Goal: Information Seeking & Learning: Learn about a topic

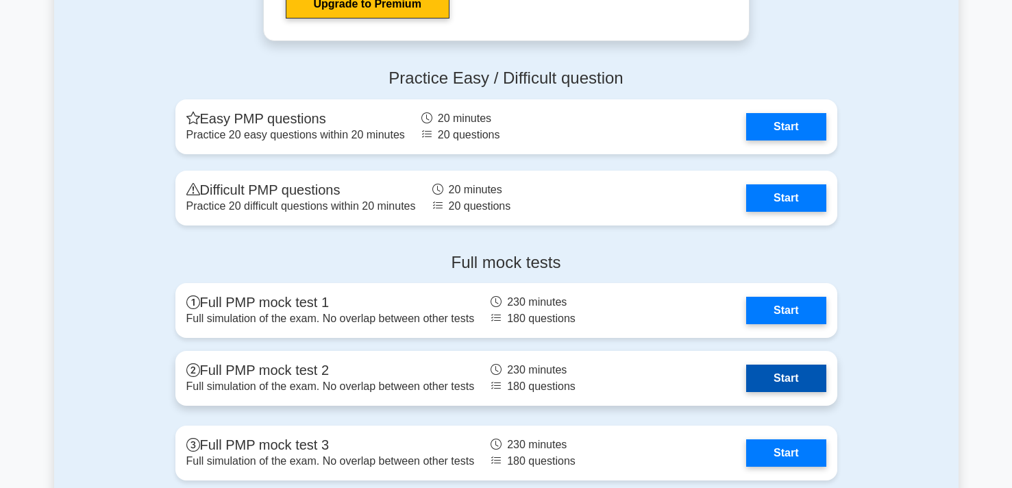
scroll to position [4146, 0]
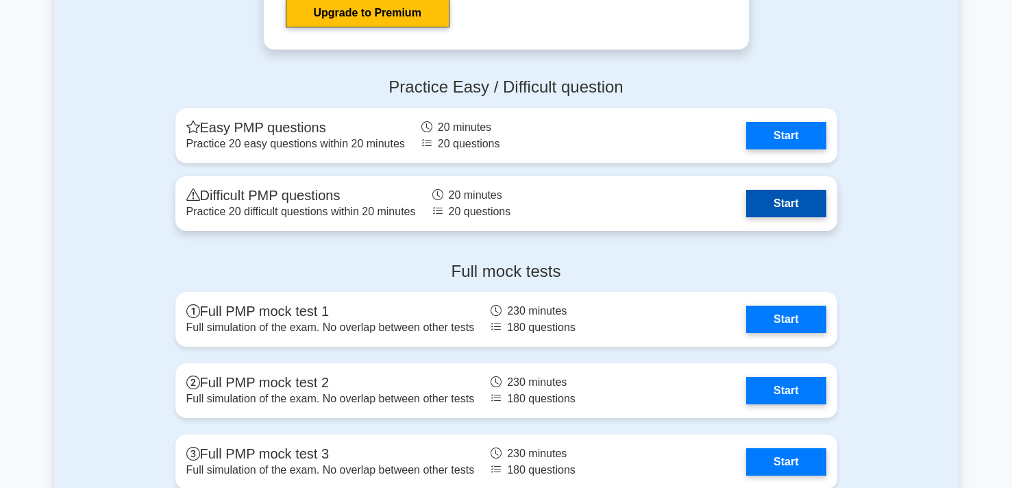
click at [781, 201] on link "Start" at bounding box center [786, 203] width 80 height 27
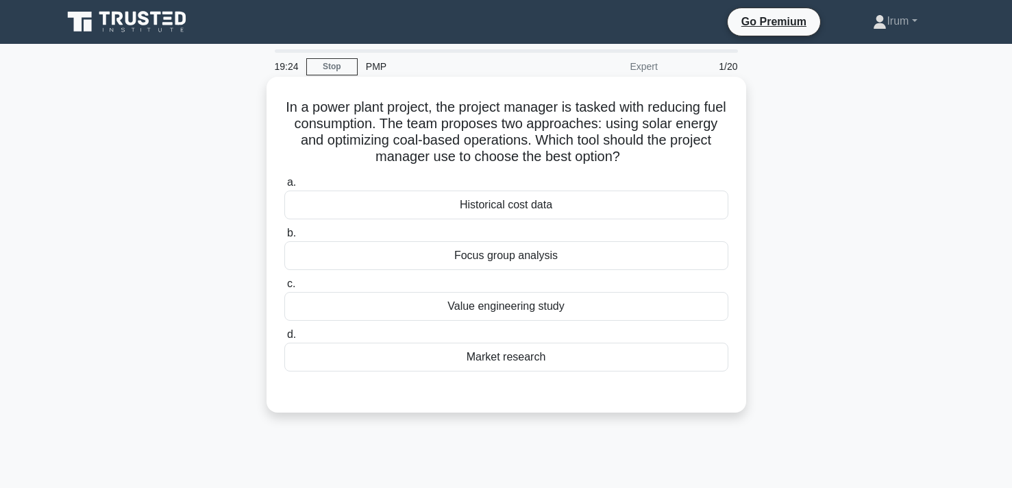
click at [505, 352] on div "Market research" at bounding box center [506, 357] width 444 height 29
click at [284, 339] on input "d. Market research" at bounding box center [284, 334] width 0 height 9
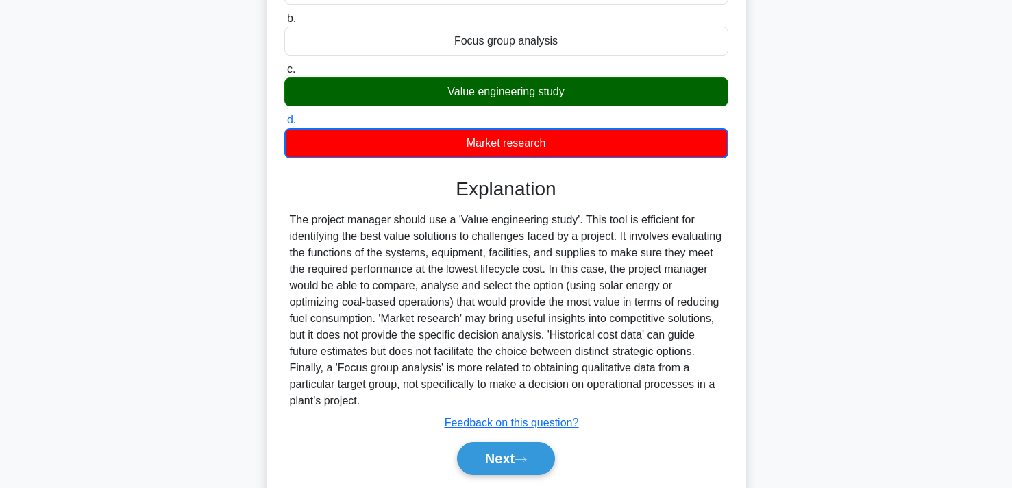
scroll to position [260, 0]
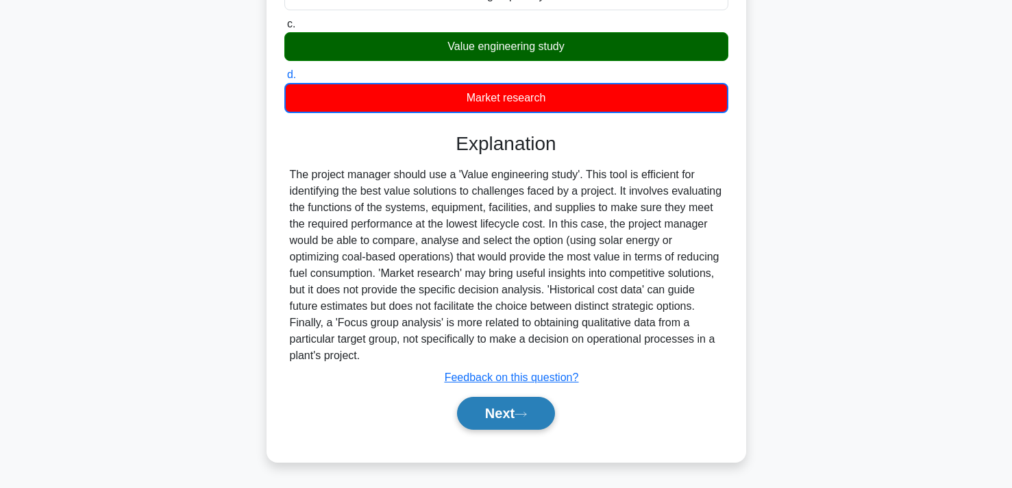
click at [487, 422] on button "Next" at bounding box center [506, 413] width 98 height 33
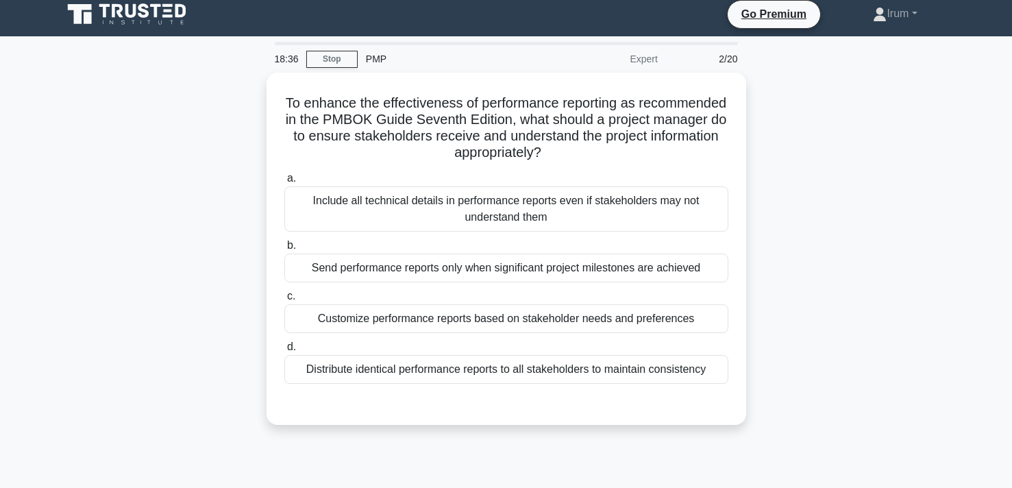
scroll to position [0, 0]
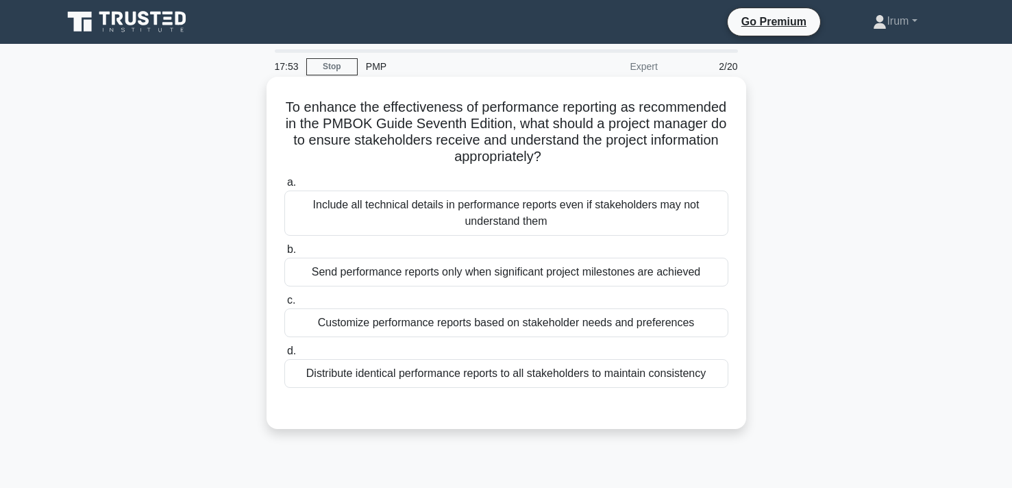
click at [567, 278] on div "Send performance reports only when significant project milestones are achieved" at bounding box center [506, 272] width 444 height 29
click at [284, 254] on input "b. Send performance reports only when significant project milestones are achiev…" at bounding box center [284, 249] width 0 height 9
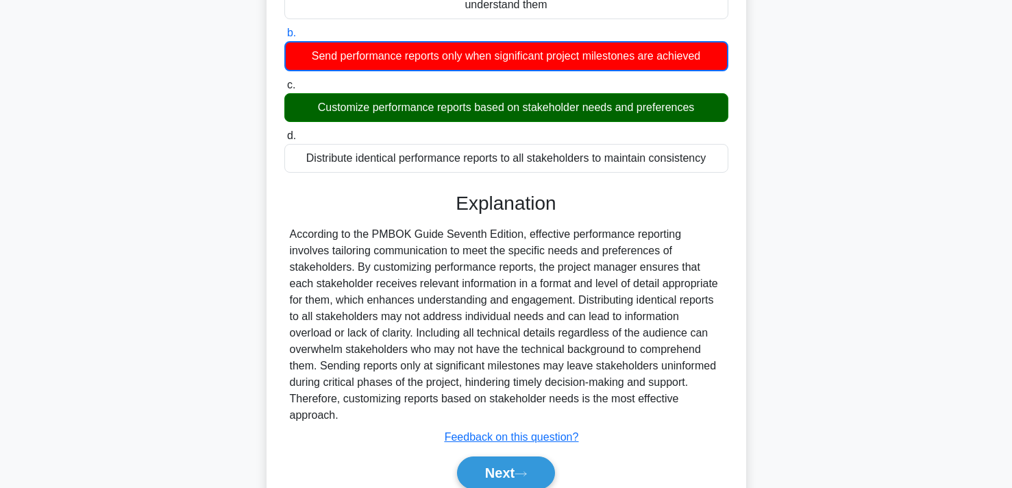
scroll to position [219, 0]
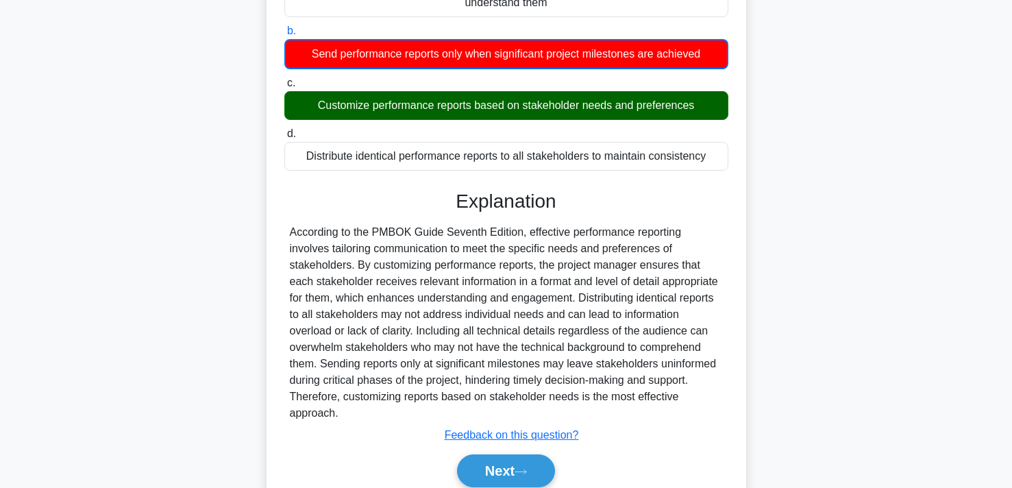
click at [487, 475] on div "Next" at bounding box center [506, 471] width 444 height 44
click at [491, 456] on button "Next" at bounding box center [506, 470] width 98 height 33
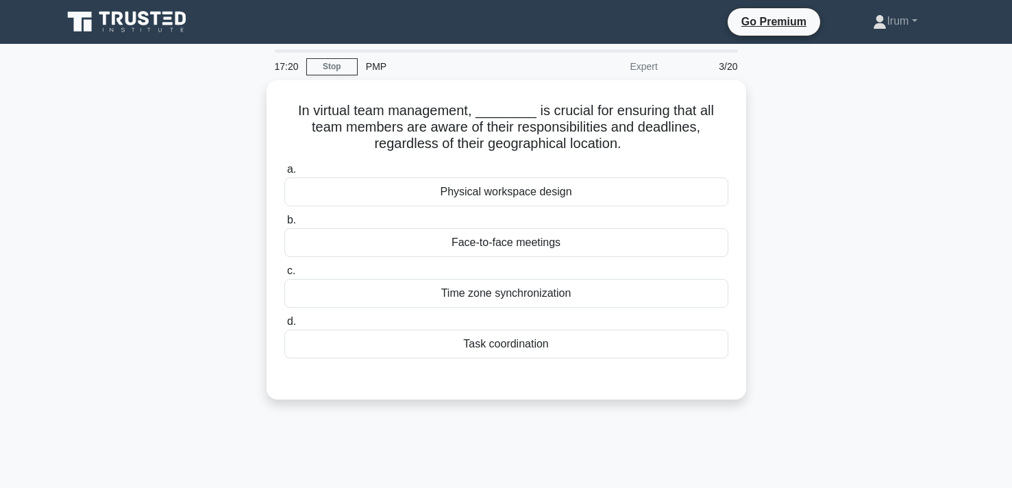
scroll to position [9, 0]
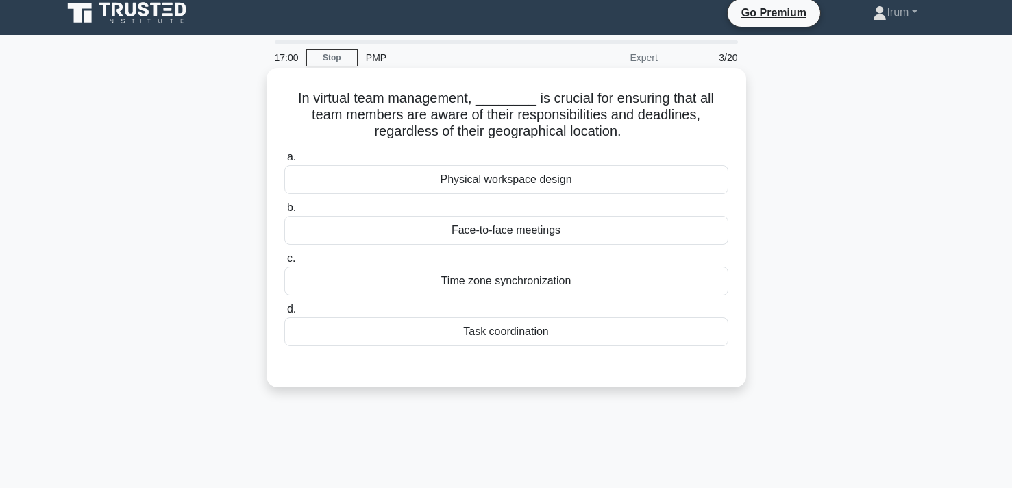
click at [530, 337] on div "Task coordination" at bounding box center [506, 331] width 444 height 29
click at [284, 314] on input "d. Task coordination" at bounding box center [284, 309] width 0 height 9
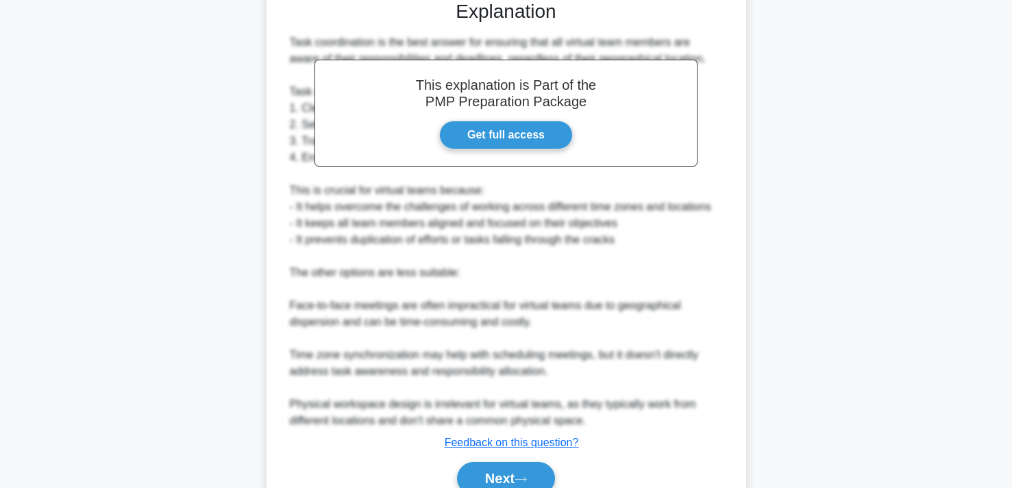
scroll to position [439, 0]
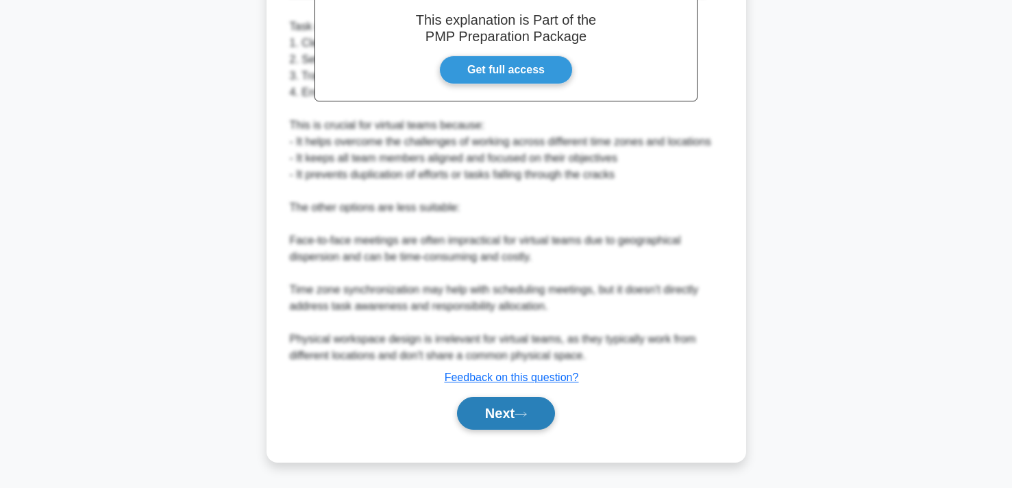
click at [506, 403] on button "Next" at bounding box center [506, 413] width 98 height 33
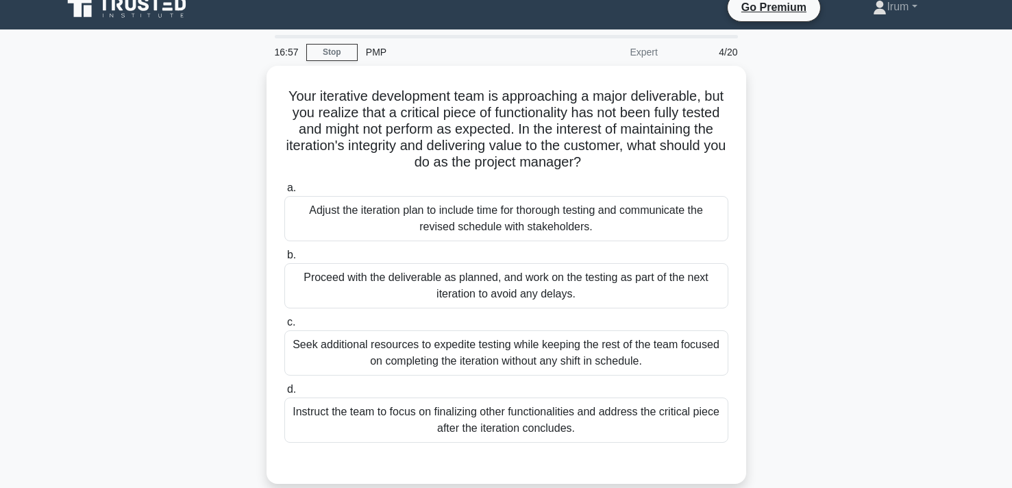
scroll to position [0, 0]
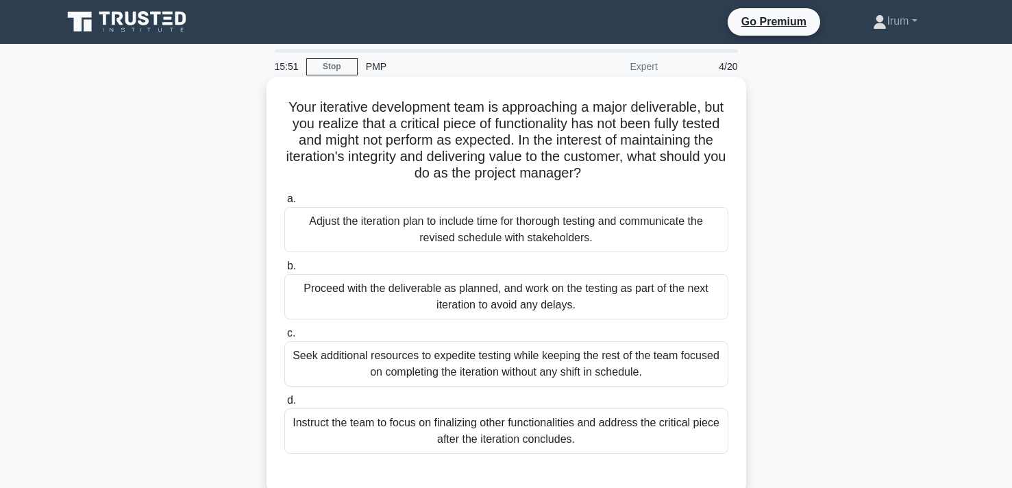
click at [595, 310] on div "Proceed with the deliverable as planned, and work on the testing as part of the…" at bounding box center [506, 296] width 444 height 45
click at [284, 271] on input "b. Proceed with the deliverable as planned, and work on the testing as part of …" at bounding box center [284, 266] width 0 height 9
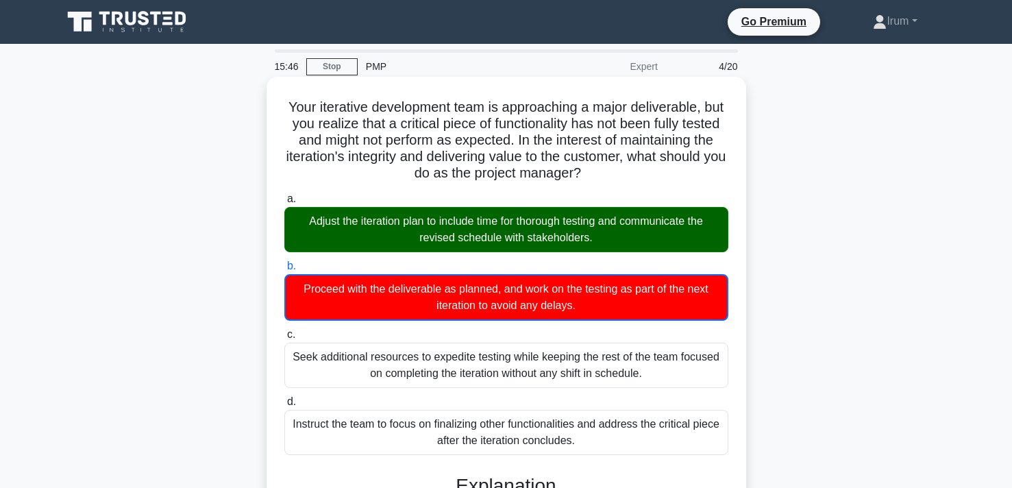
click at [379, 223] on div "Adjust the iteration plan to include time for thorough testing and communicate …" at bounding box center [506, 229] width 444 height 45
click at [284, 204] on input "a. Adjust the iteration plan to include time for thorough testing and communica…" at bounding box center [284, 199] width 0 height 9
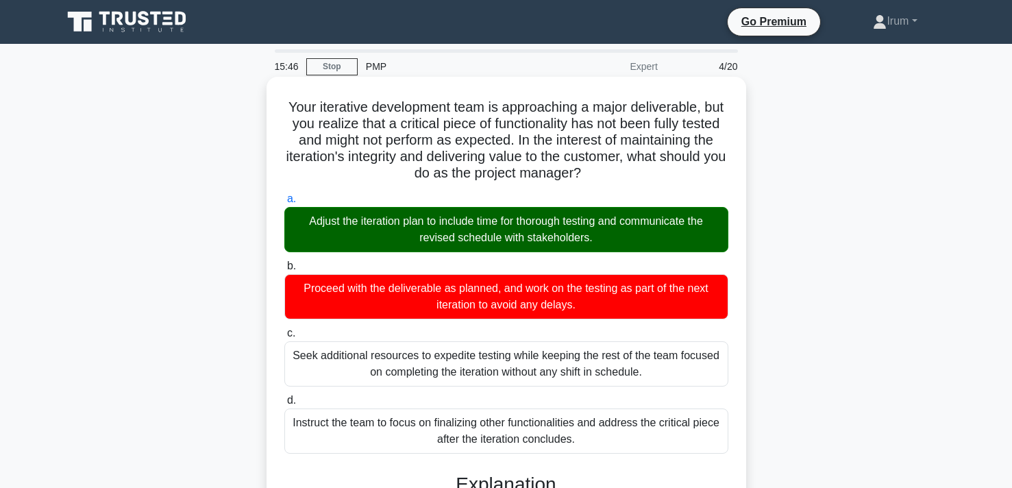
click at [379, 223] on div "Adjust the iteration plan to include time for thorough testing and communicate …" at bounding box center [506, 229] width 444 height 45
click at [284, 204] on input "a. Adjust the iteration plan to include time for thorough testing and communica…" at bounding box center [284, 199] width 0 height 9
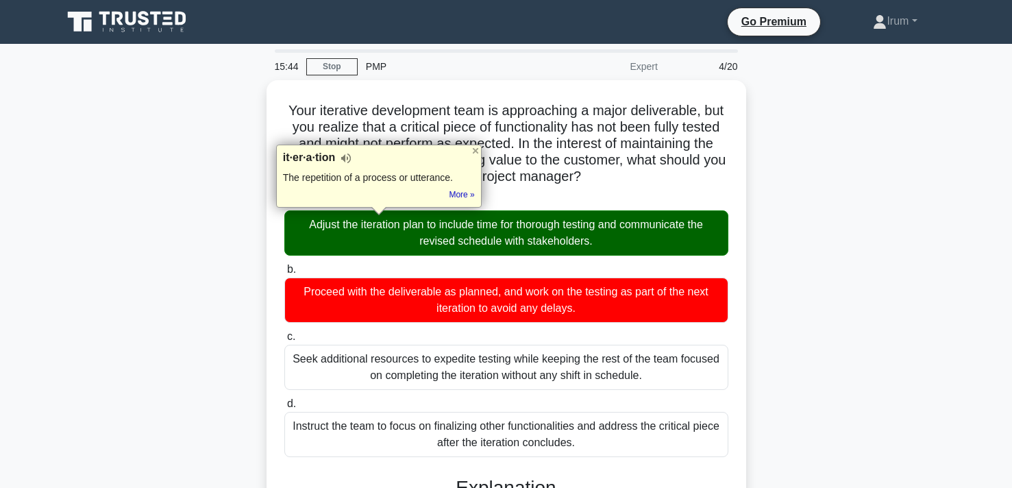
click at [191, 258] on div "Your iterative development team is approaching a major deliverable, but you rea…" at bounding box center [506, 476] width 905 height 792
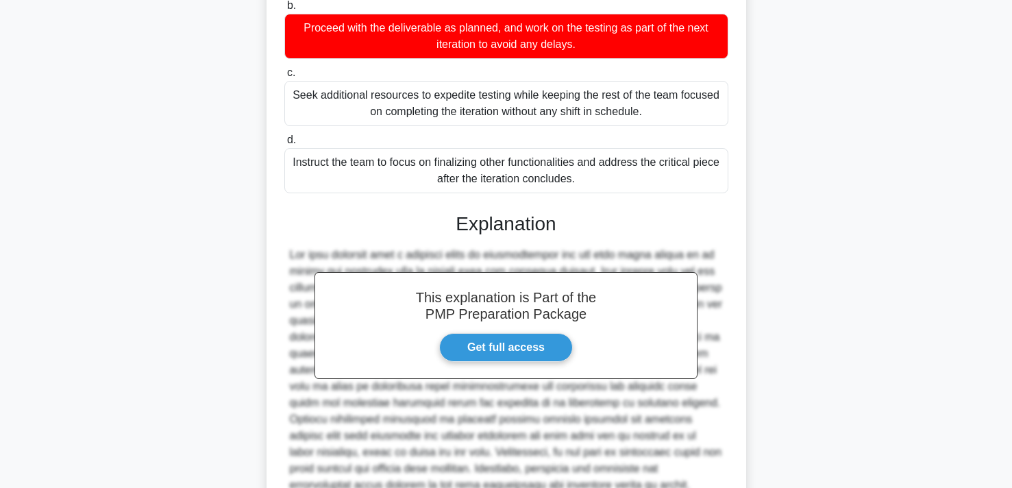
scroll to position [390, 0]
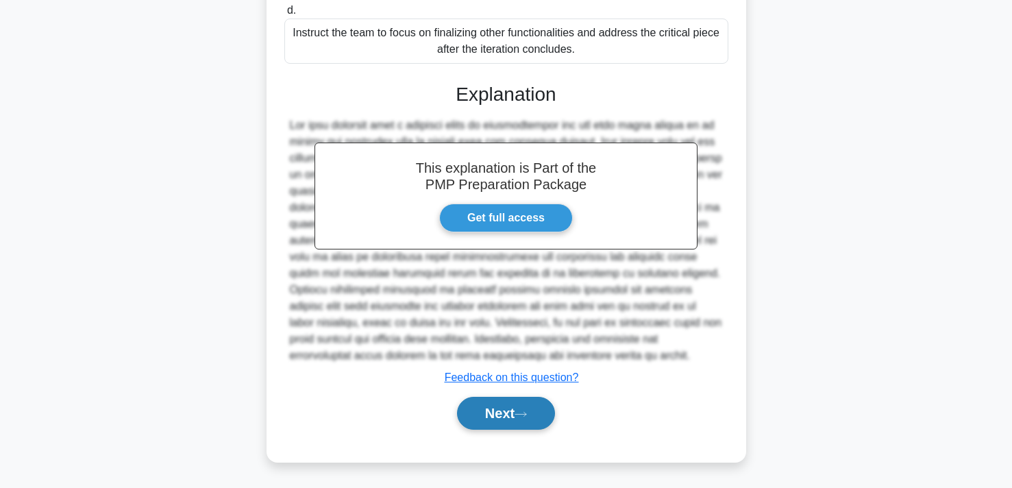
click at [499, 417] on button "Next" at bounding box center [506, 413] width 98 height 33
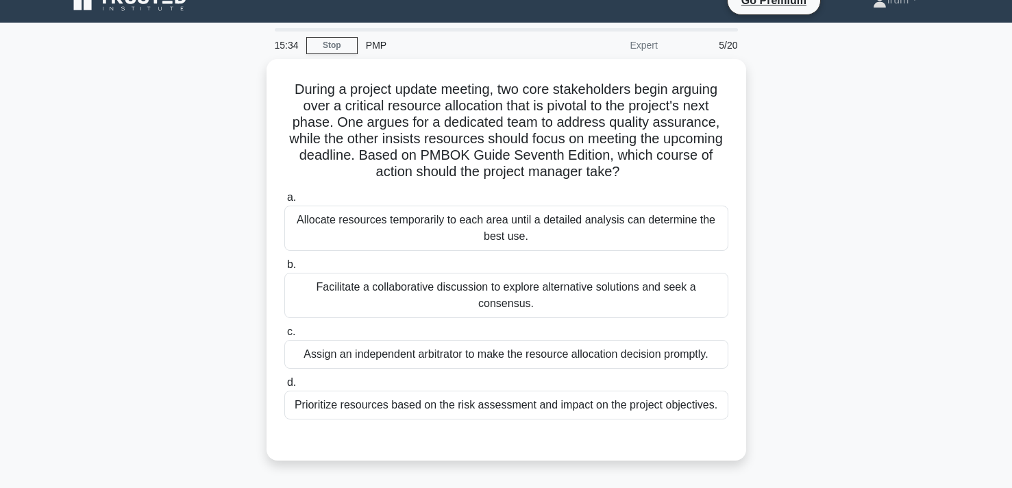
scroll to position [0, 0]
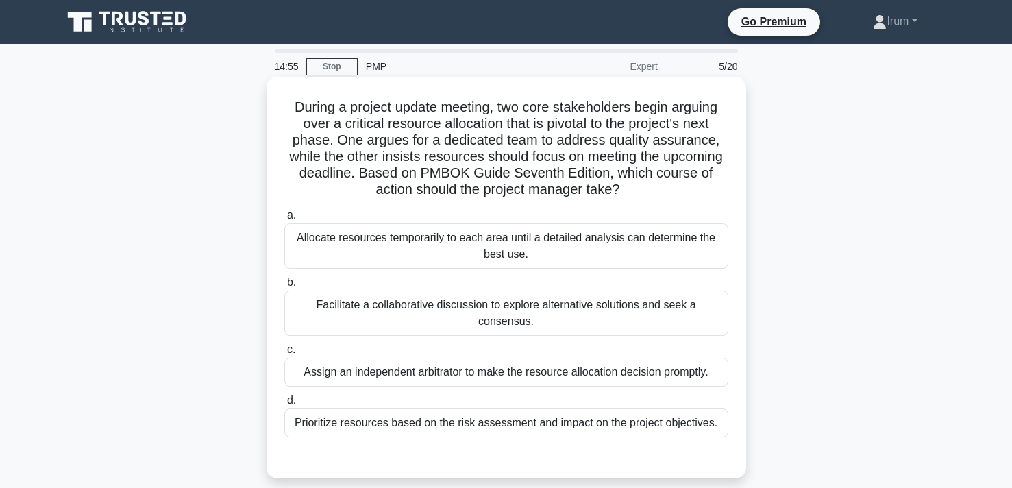
click at [494, 331] on div "Facilitate a collaborative discussion to explore alternative solutions and seek…" at bounding box center [506, 313] width 444 height 45
click at [284, 287] on input "b. Facilitate a collaborative discussion to explore alternative solutions and s…" at bounding box center [284, 282] width 0 height 9
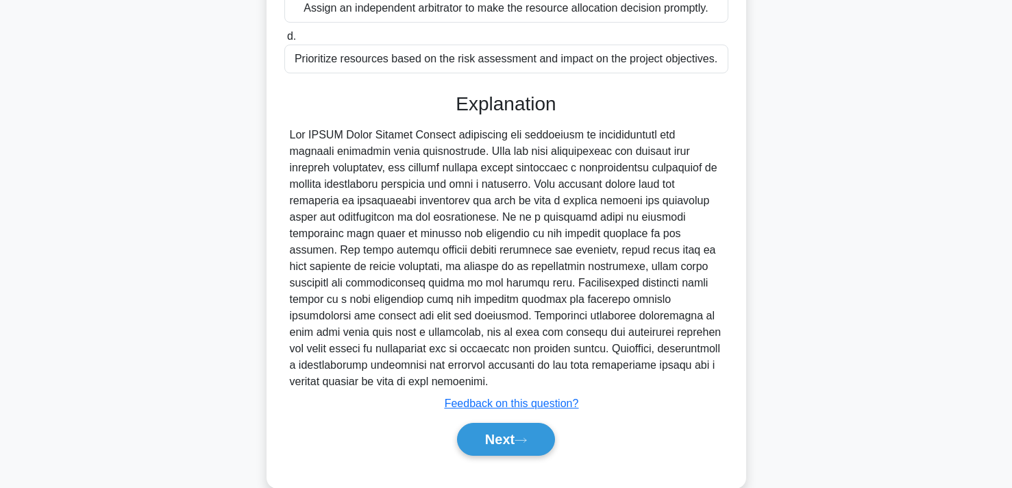
scroll to position [368, 0]
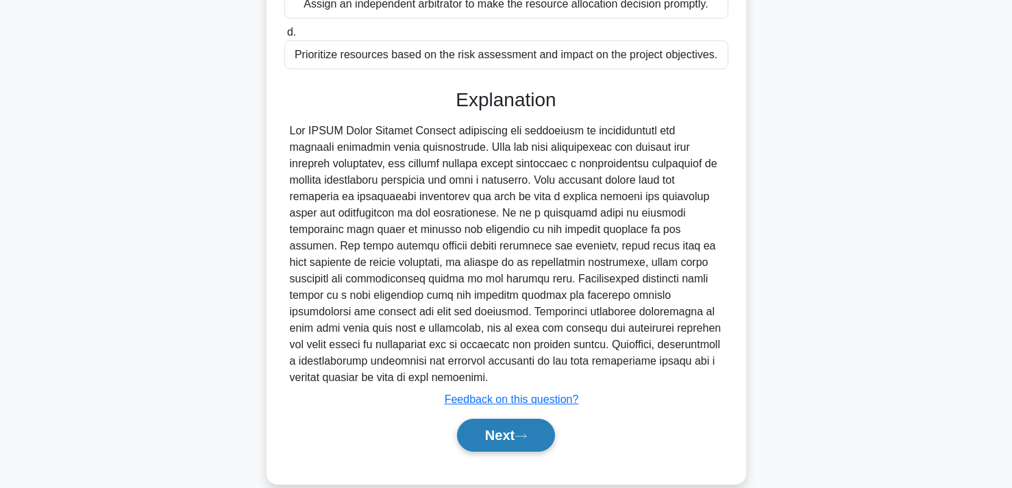
click at [504, 424] on button "Next" at bounding box center [506, 435] width 98 height 33
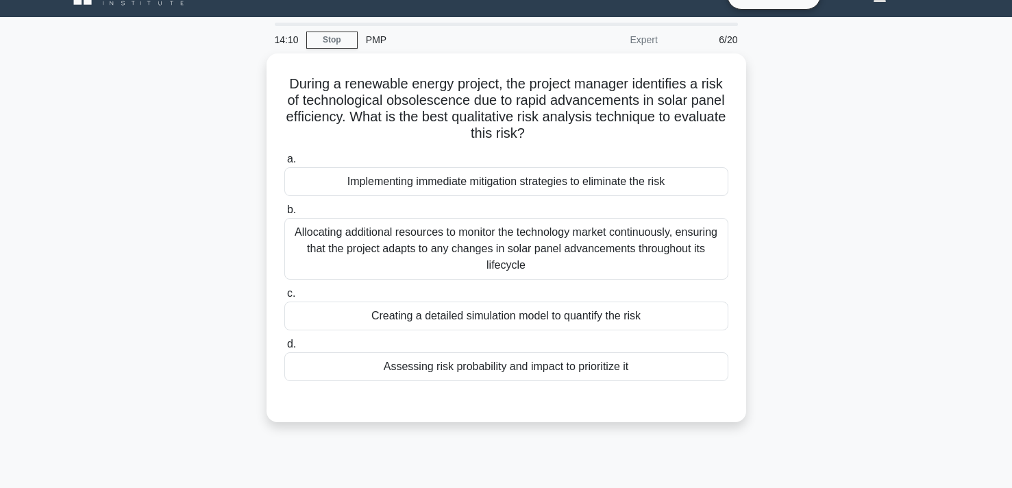
scroll to position [0, 0]
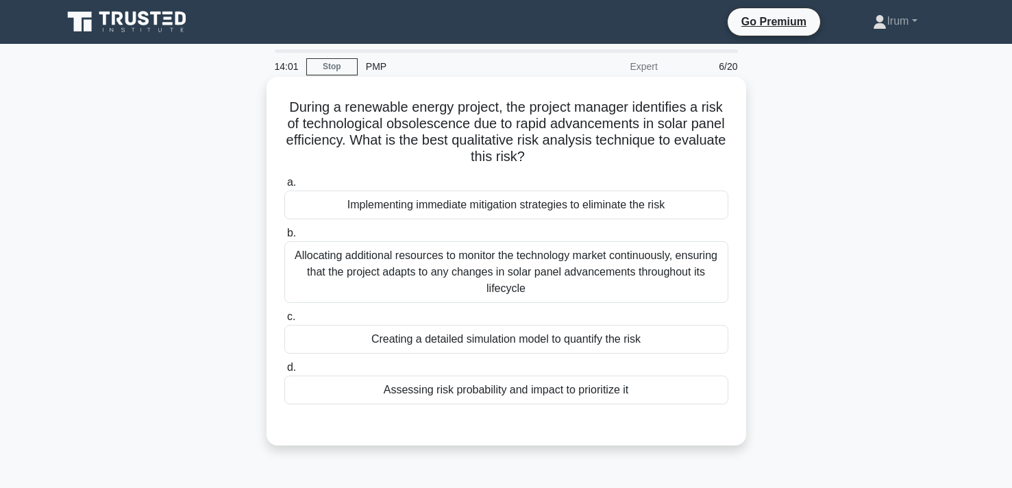
click at [437, 119] on h5 "During a renewable energy project, the project manager identifies a risk of tec…" at bounding box center [506, 132] width 447 height 67
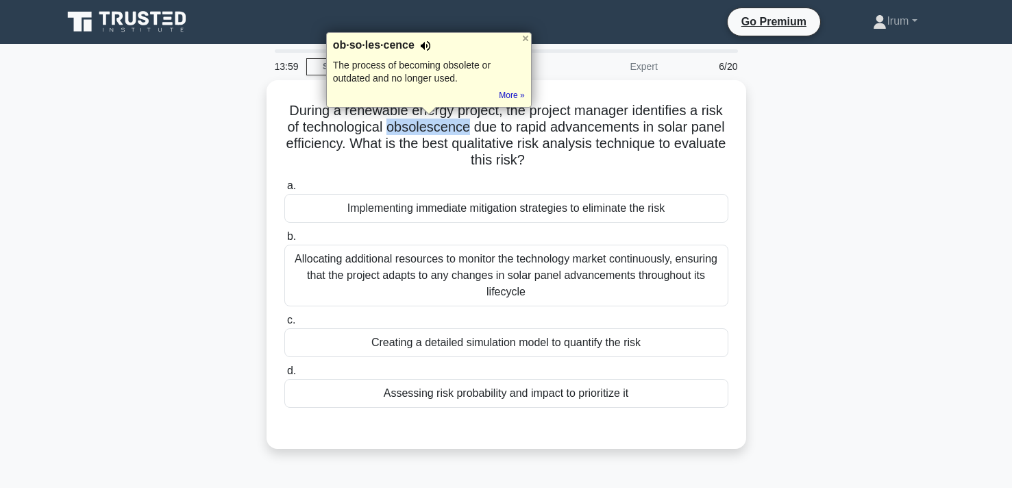
click at [426, 45] on div at bounding box center [425, 46] width 11 height 14
click at [127, 267] on div "During a renewable energy project, the project manager identifies a risk of tec…" at bounding box center [506, 272] width 905 height 385
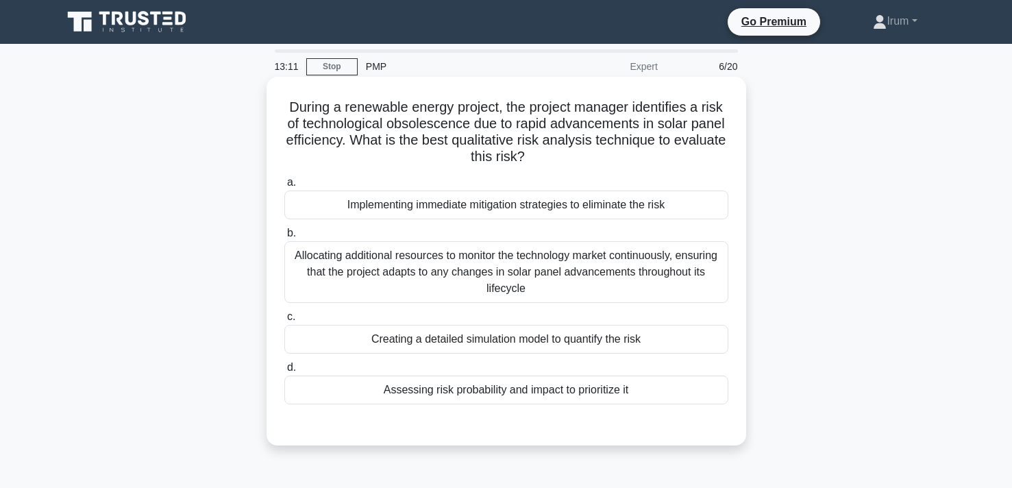
click at [498, 396] on div "Assessing risk probability and impact to prioritize it" at bounding box center [506, 390] width 444 height 29
click at [284, 372] on input "d. Assessing risk probability and impact to prioritize it" at bounding box center [284, 367] width 0 height 9
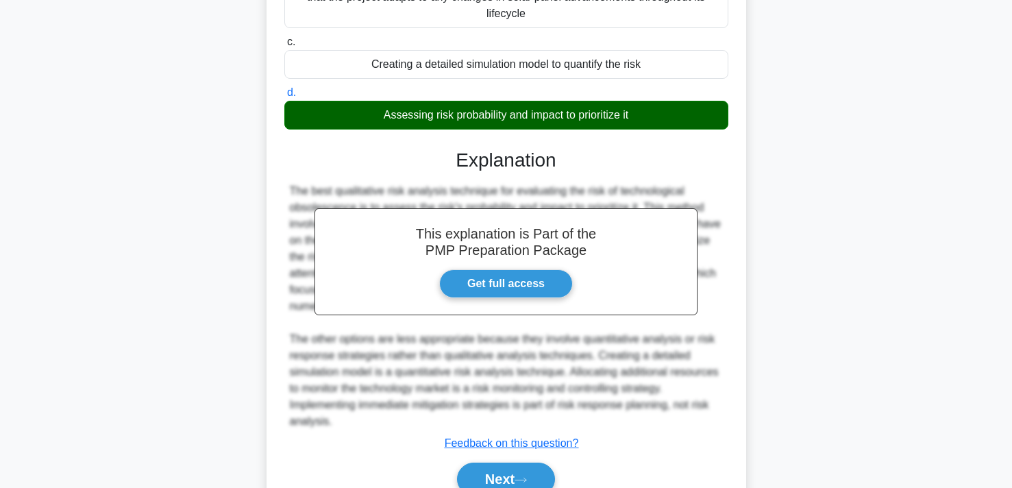
scroll to position [341, 0]
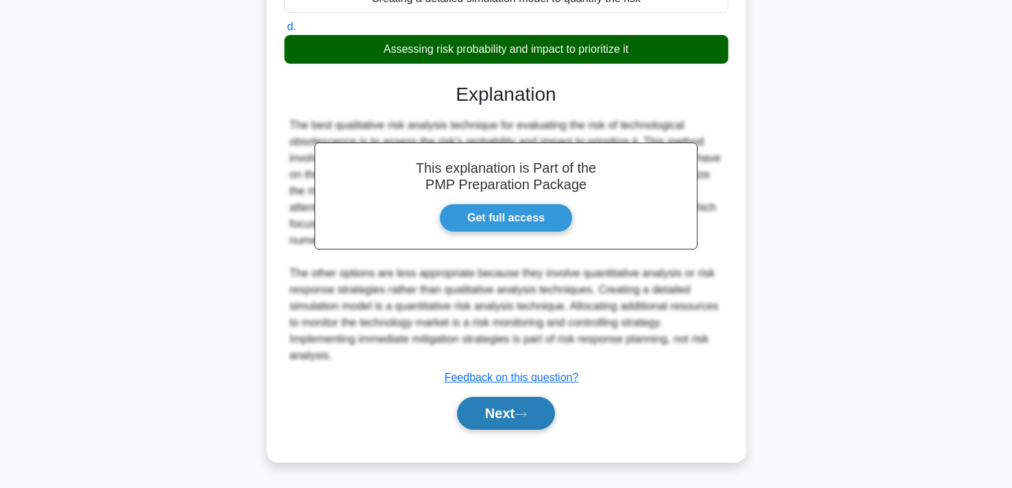
click at [496, 408] on button "Next" at bounding box center [506, 413] width 98 height 33
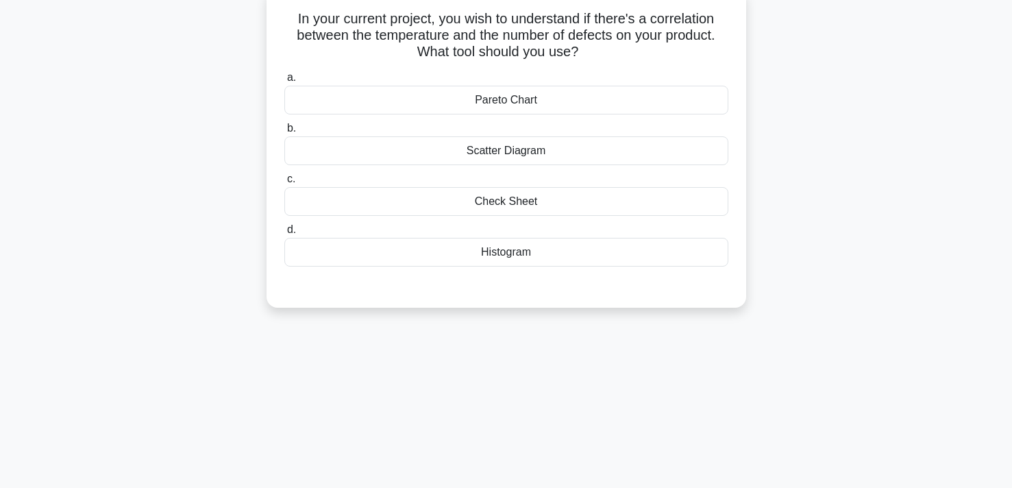
scroll to position [0, 0]
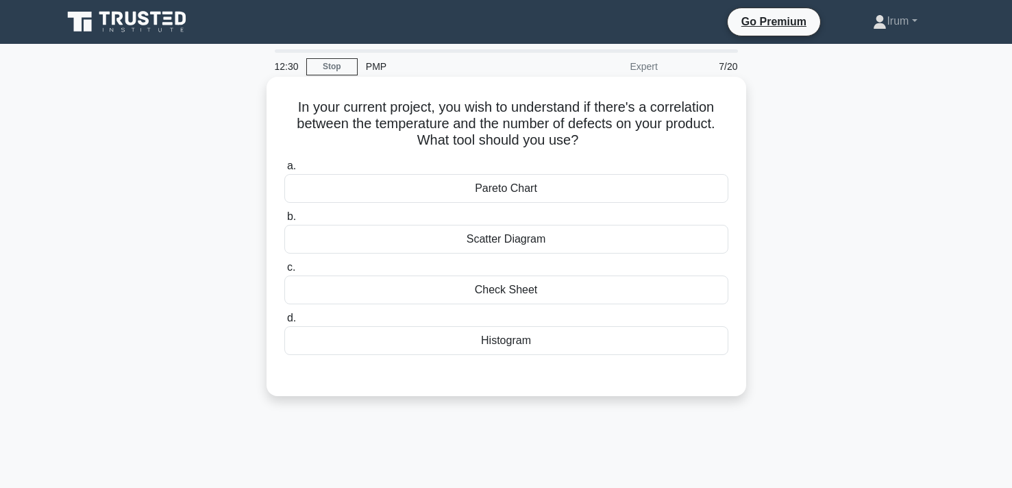
click at [533, 242] on div "Scatter Diagram" at bounding box center [506, 239] width 444 height 29
click at [284, 221] on input "b. Scatter Diagram" at bounding box center [284, 216] width 0 height 9
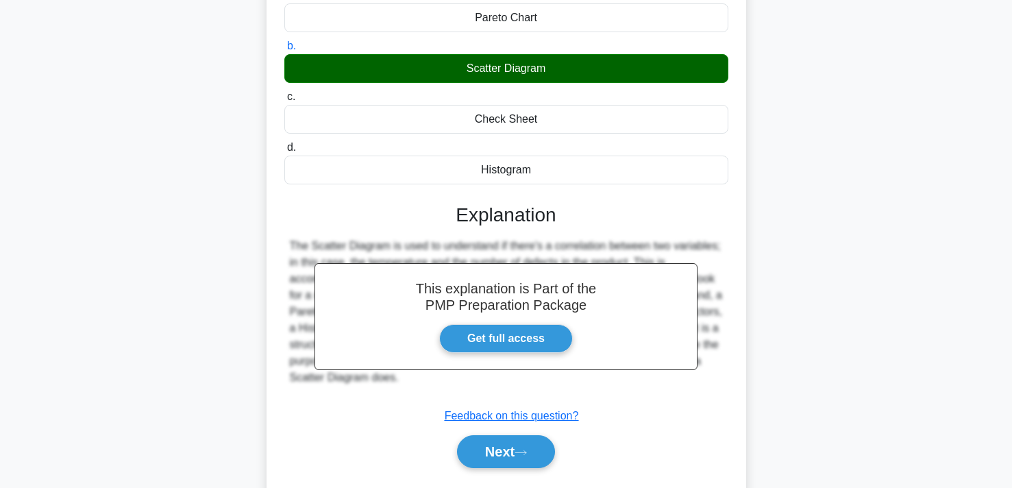
scroll to position [252, 0]
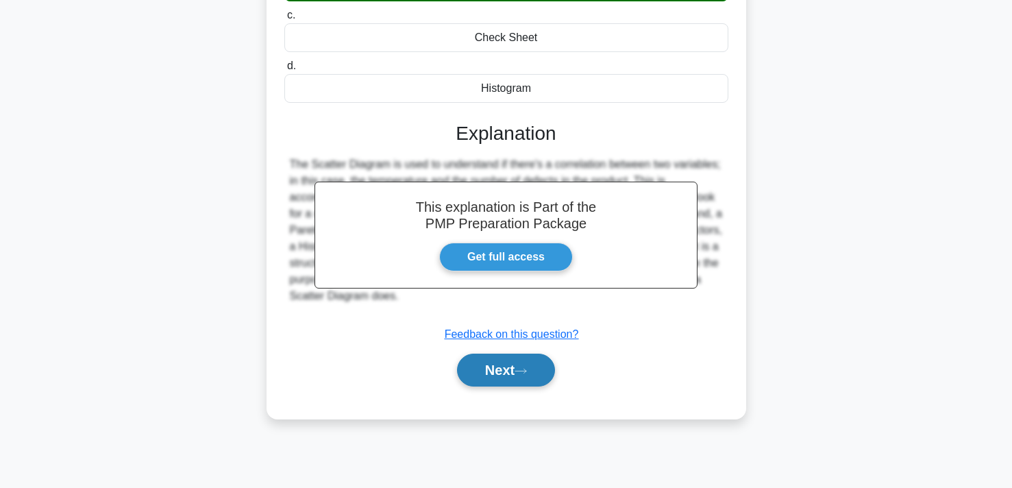
click at [493, 369] on button "Next" at bounding box center [506, 370] width 98 height 33
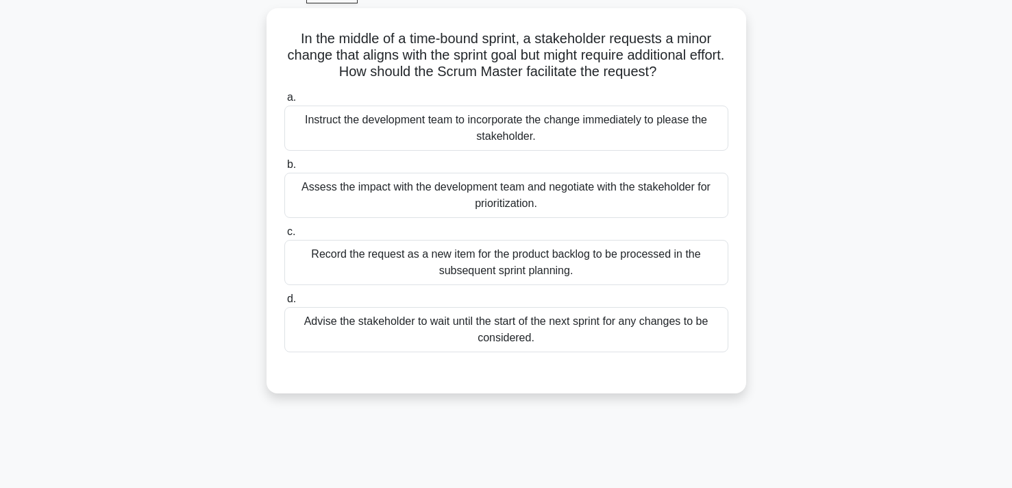
scroll to position [0, 0]
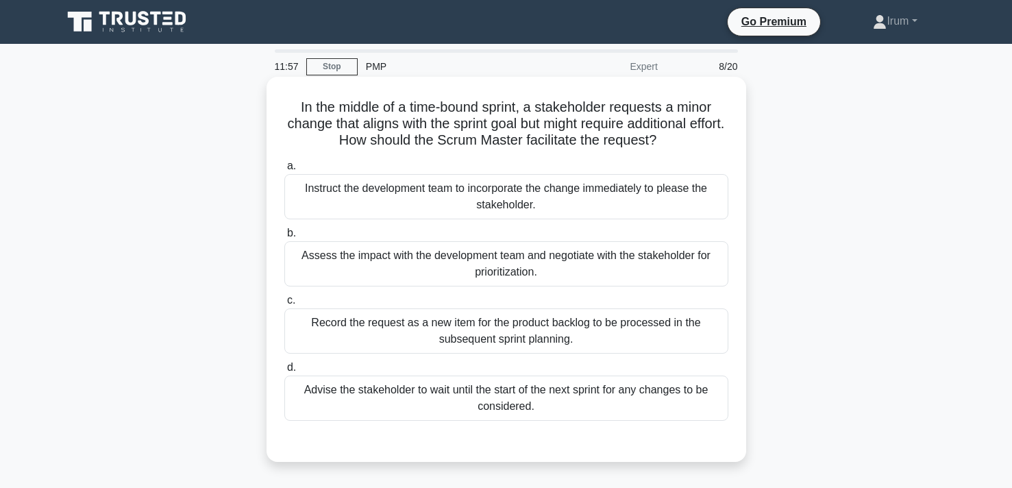
click at [535, 269] on div "Assess the impact with the development team and negotiate with the stakeholder …" at bounding box center [506, 263] width 444 height 45
click at [284, 238] on input "b. Assess the impact with the development team and negotiate with the stakehold…" at bounding box center [284, 233] width 0 height 9
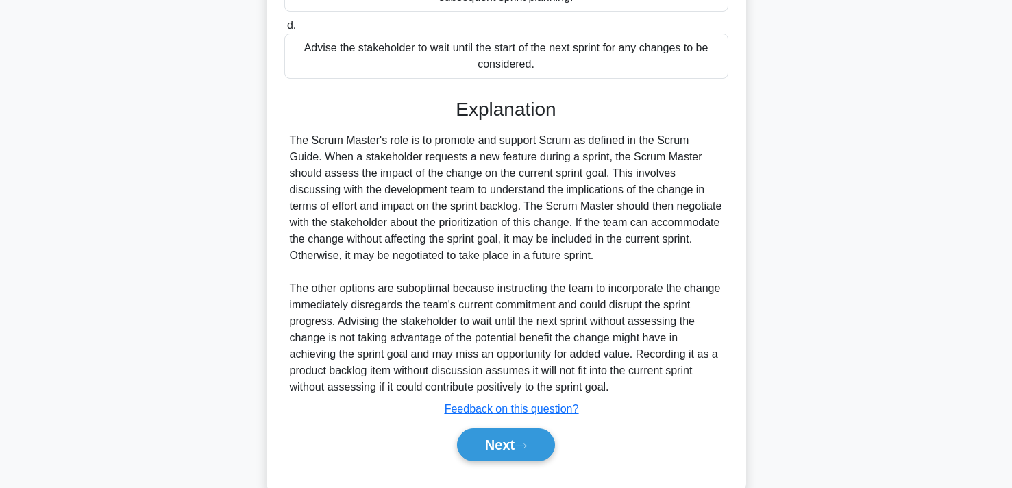
scroll to position [349, 0]
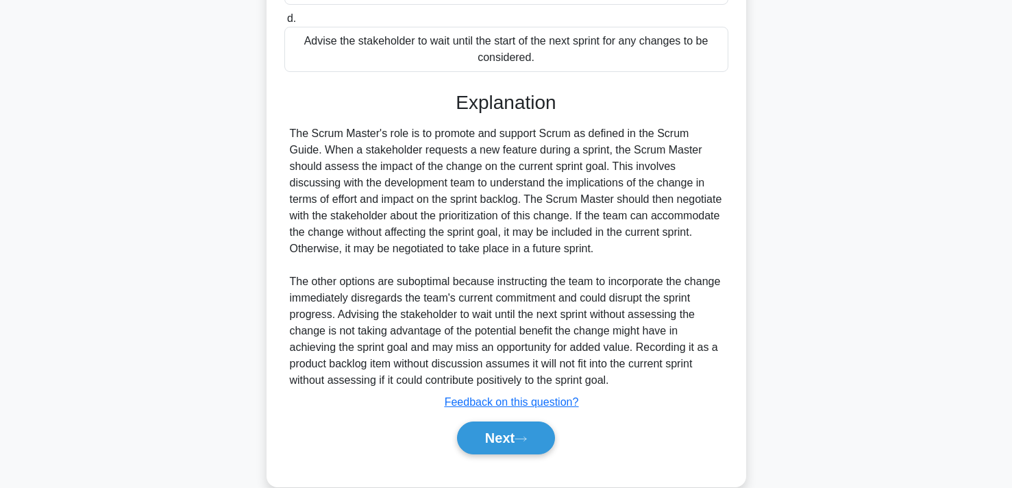
click at [329, 184] on div "The Scrum Master's role is to promote and support Scrum as defined in the Scrum…" at bounding box center [506, 256] width 433 height 263
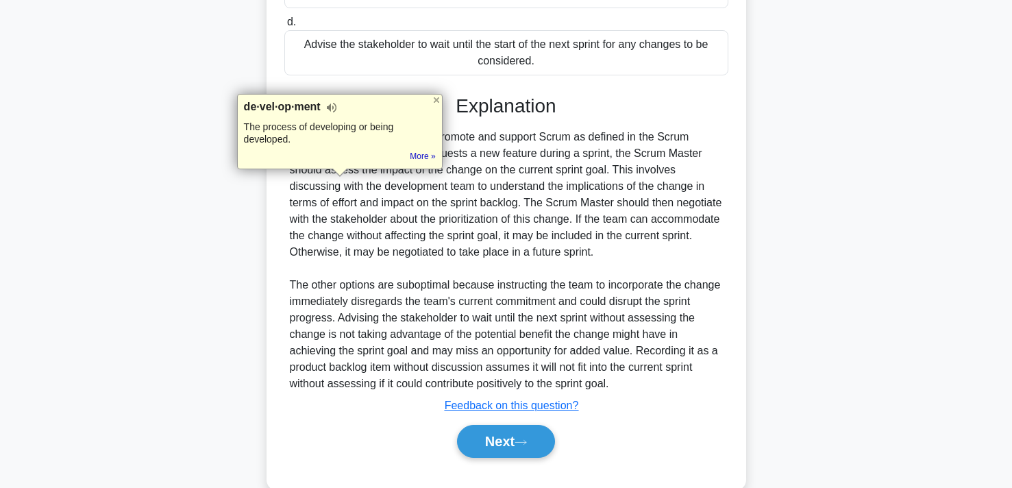
click at [439, 99] on div at bounding box center [436, 100] width 11 height 11
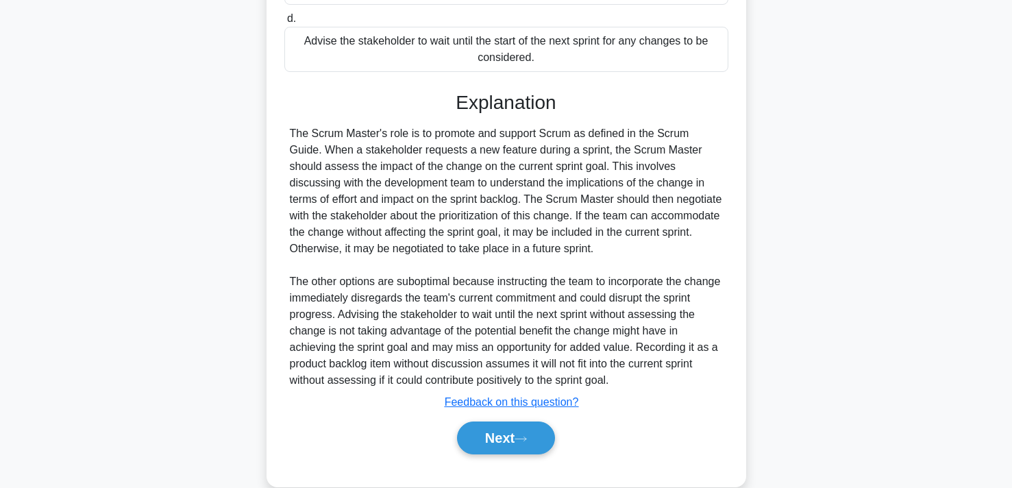
click at [516, 184] on div "The Scrum Master's role is to promote and support Scrum as defined in the Scrum…" at bounding box center [506, 256] width 433 height 263
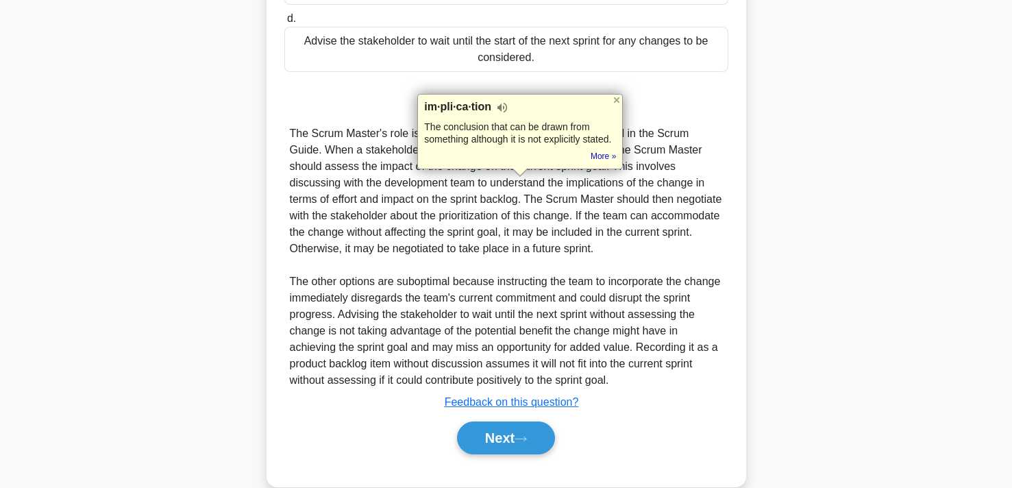
click at [480, 219] on div "The Scrum Master's role is to promote and support Scrum as defined in the Scrum…" at bounding box center [506, 256] width 433 height 263
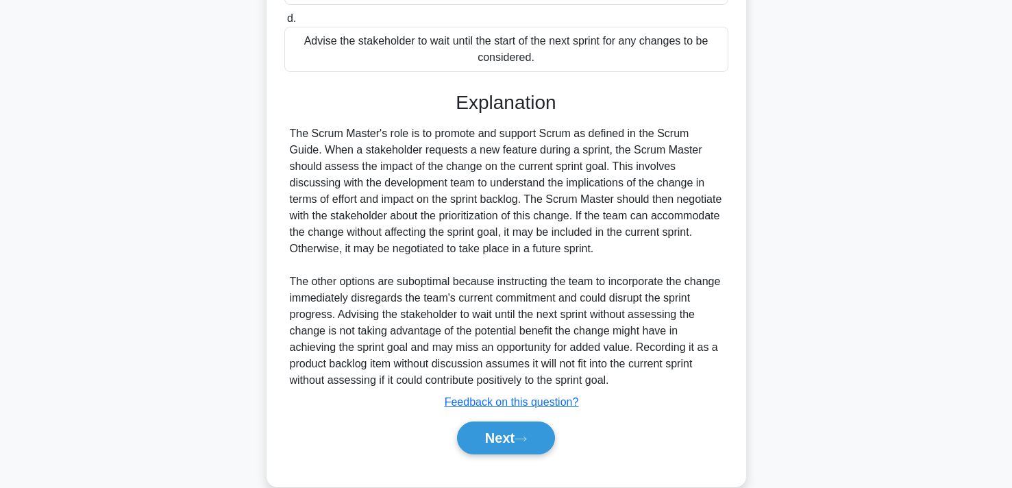
scroll to position [374, 0]
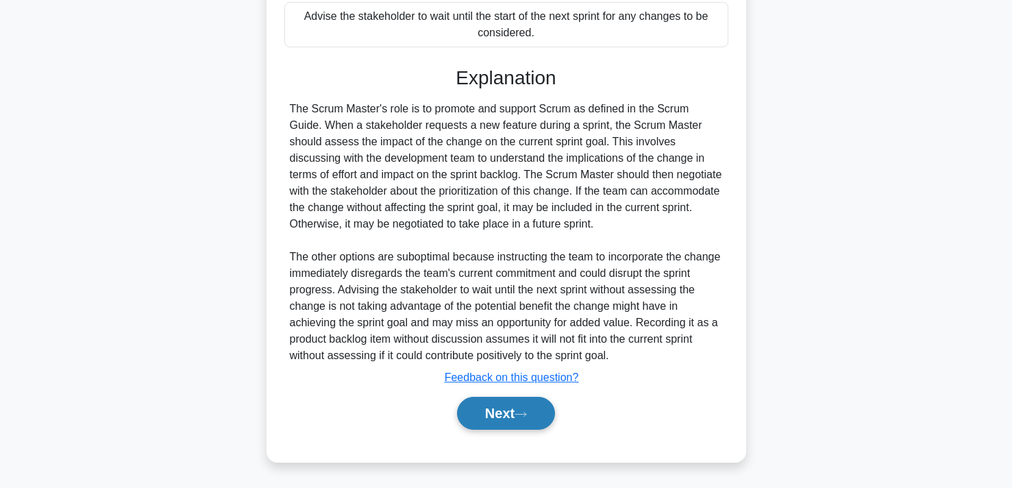
click at [509, 417] on button "Next" at bounding box center [506, 413] width 98 height 33
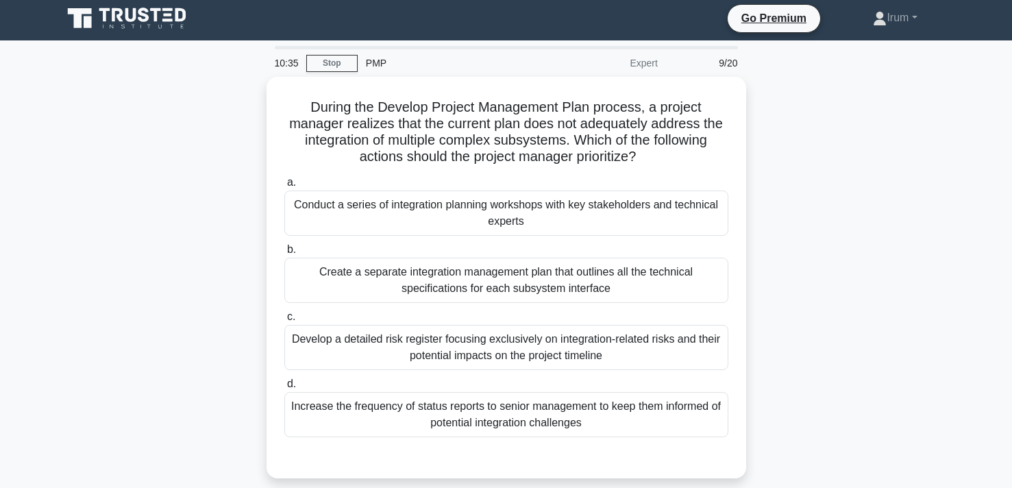
scroll to position [0, 0]
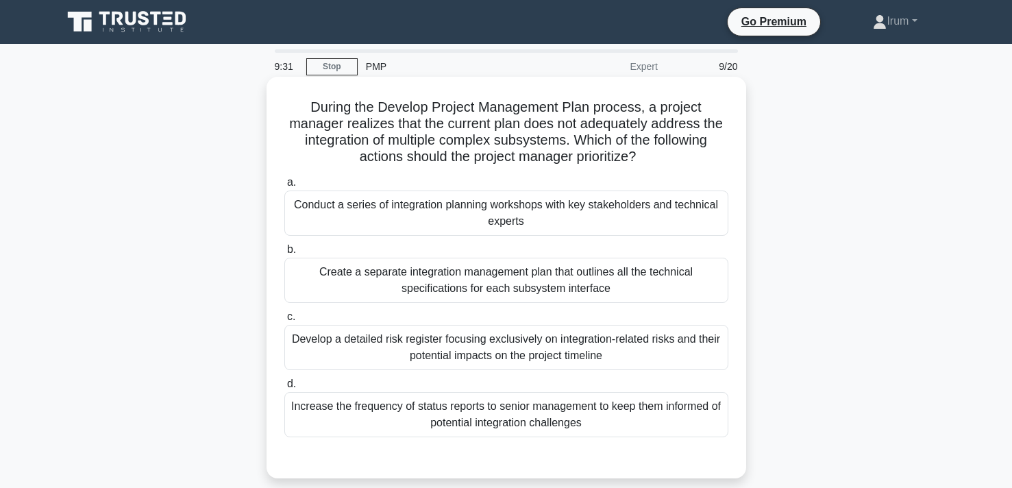
click at [583, 341] on div "Develop a detailed risk register focusing exclusively on integration-related ri…" at bounding box center [506, 347] width 444 height 45
click at [284, 321] on input "c. Develop a detailed risk register focusing exclusively on integration-related…" at bounding box center [284, 317] width 0 height 9
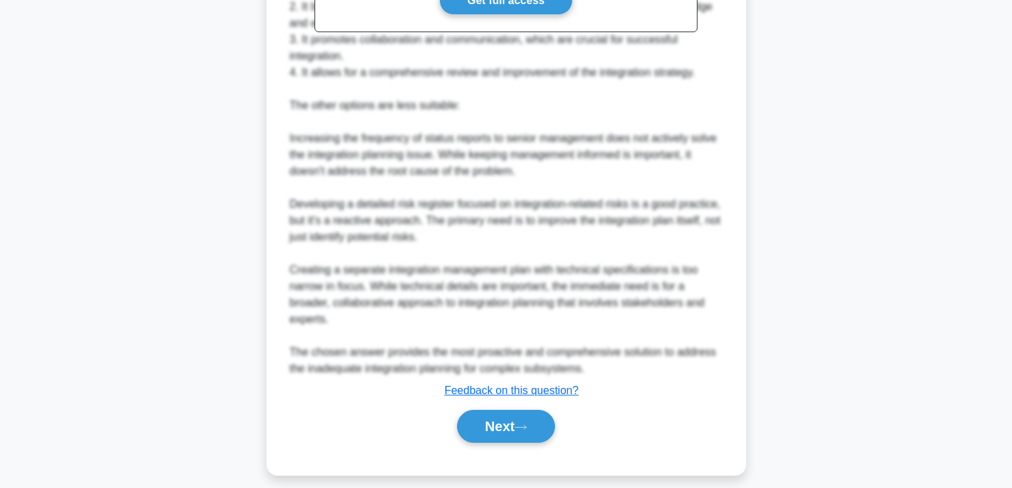
scroll to position [605, 0]
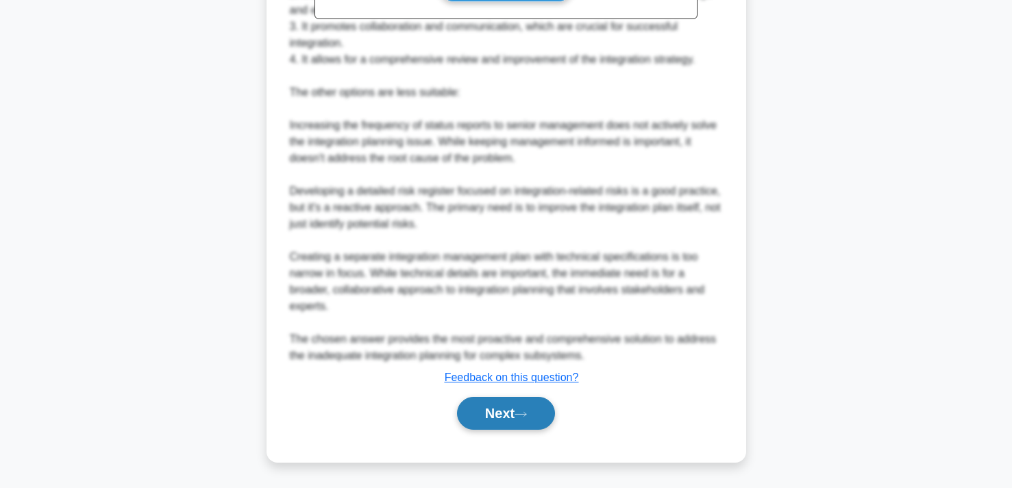
click at [488, 415] on button "Next" at bounding box center [506, 413] width 98 height 33
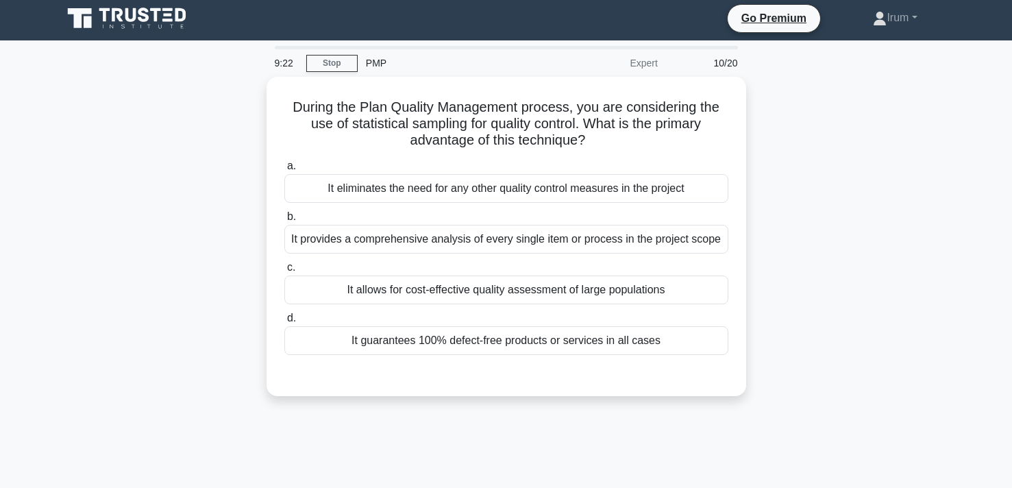
scroll to position [0, 0]
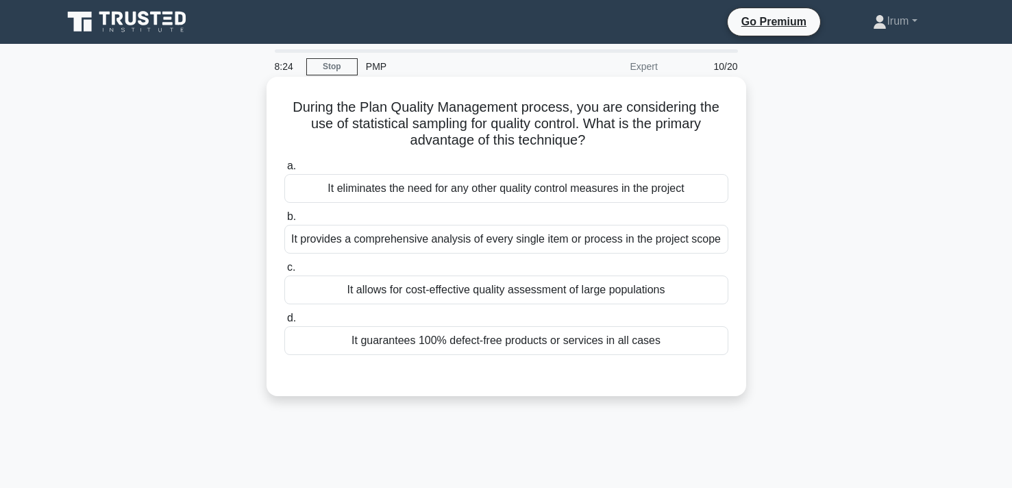
click at [565, 240] on div "It provides a comprehensive analysis of every single item or process in the pro…" at bounding box center [506, 239] width 444 height 29
click at [284, 221] on input "b. It provides a comprehensive analysis of every single item or process in the …" at bounding box center [284, 216] width 0 height 9
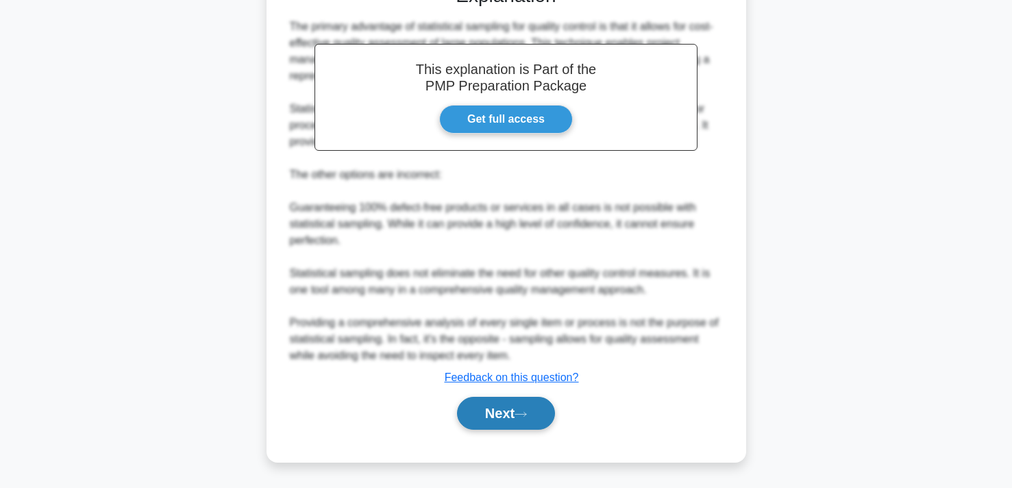
click at [513, 411] on button "Next" at bounding box center [506, 413] width 98 height 33
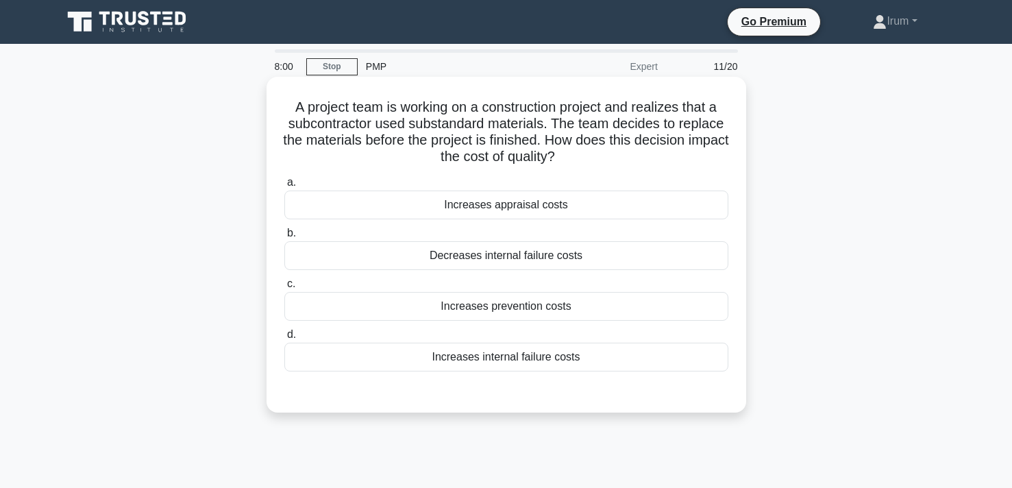
click at [558, 308] on div "Increases prevention costs" at bounding box center [506, 306] width 444 height 29
click at [284, 289] on input "c. Increases prevention costs" at bounding box center [284, 284] width 0 height 9
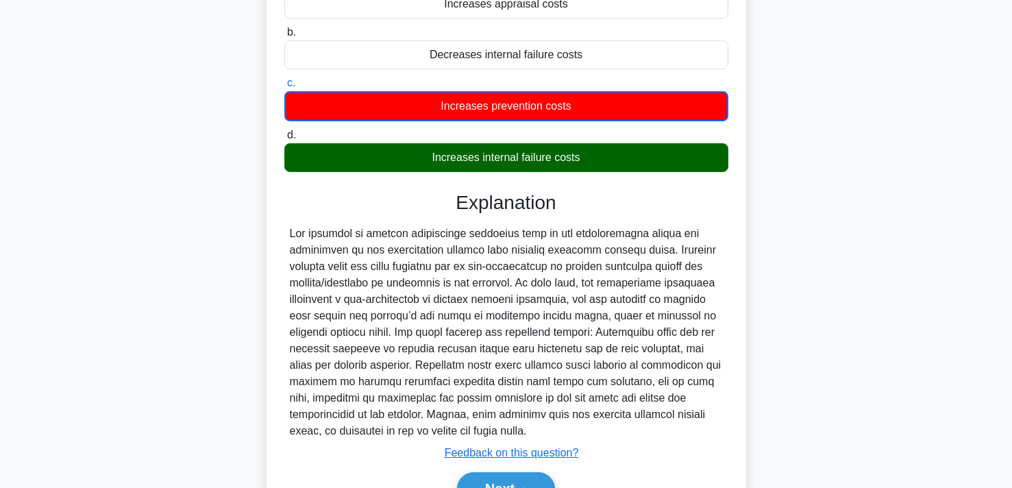
scroll to position [276, 0]
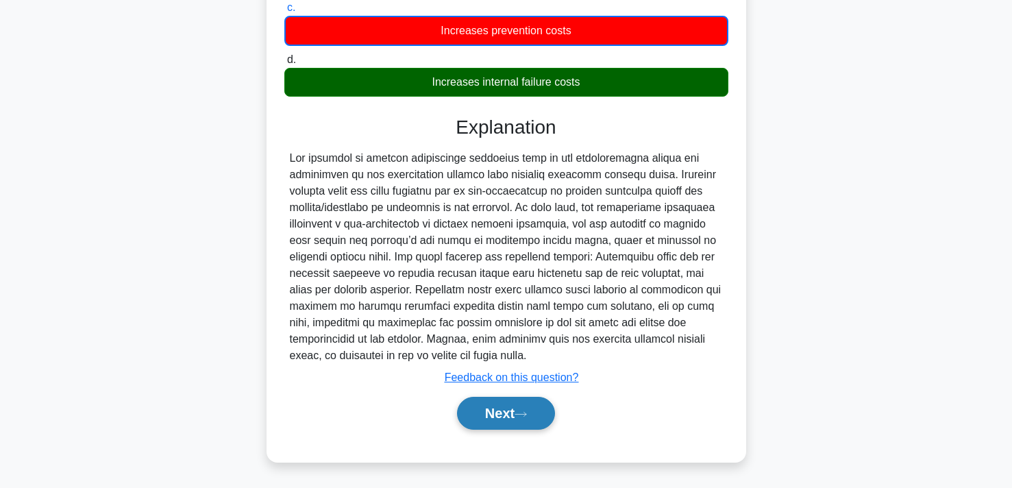
click at [506, 411] on button "Next" at bounding box center [506, 413] width 98 height 33
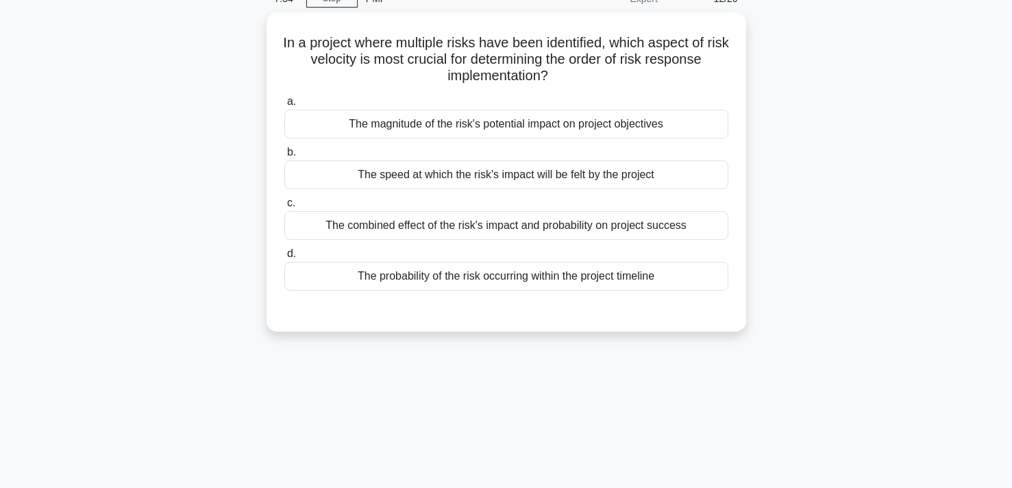
scroll to position [0, 0]
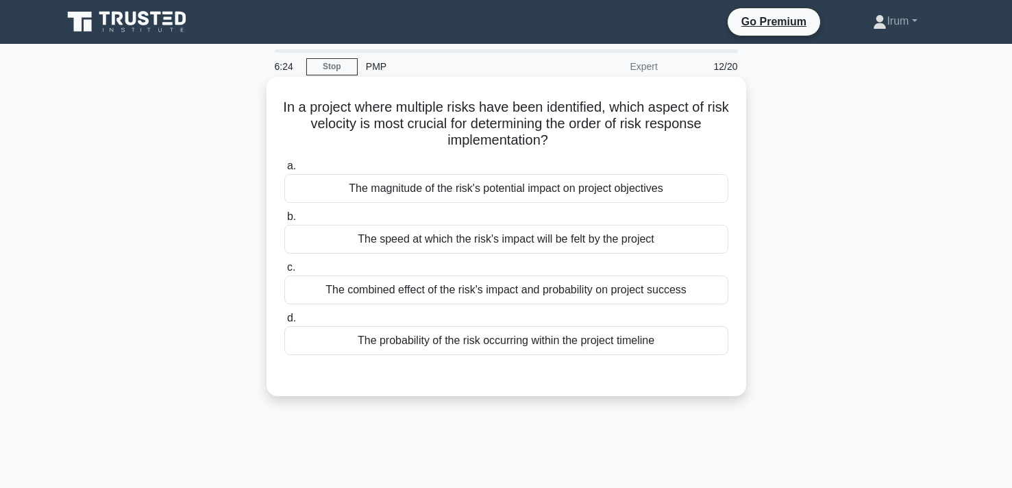
click at [502, 173] on label "a. The magnitude of the risk's potential impact on project objectives" at bounding box center [506, 180] width 444 height 45
click at [284, 171] on input "a. The magnitude of the risk's potential impact on project objectives" at bounding box center [284, 166] width 0 height 9
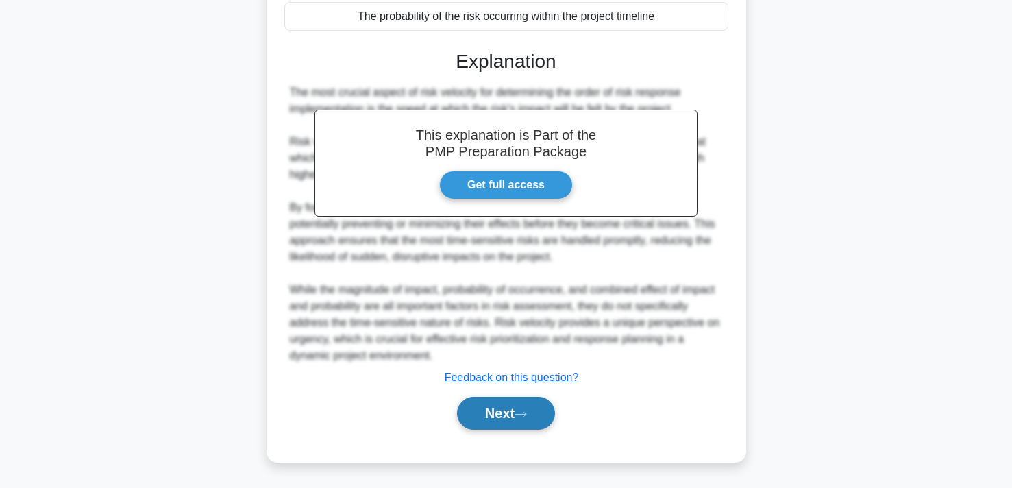
click at [498, 417] on button "Next" at bounding box center [506, 413] width 98 height 33
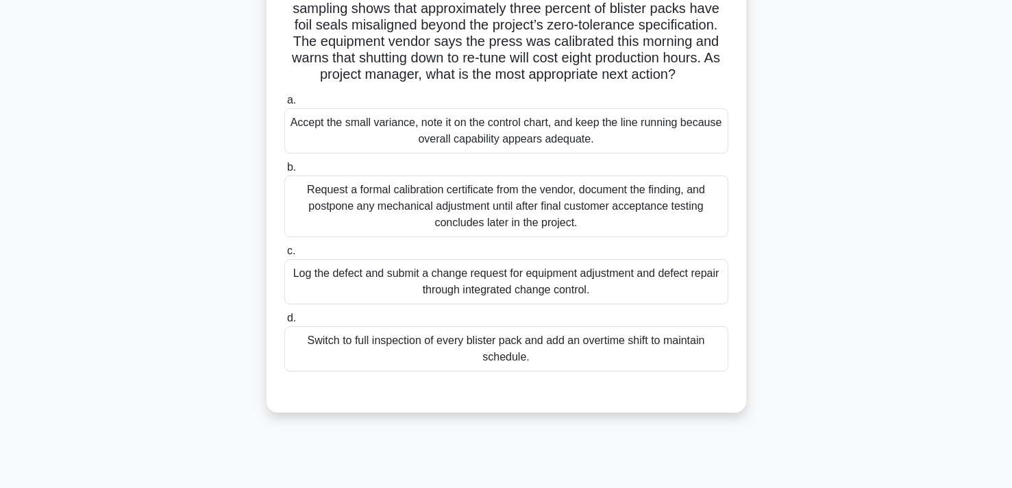
scroll to position [121, 0]
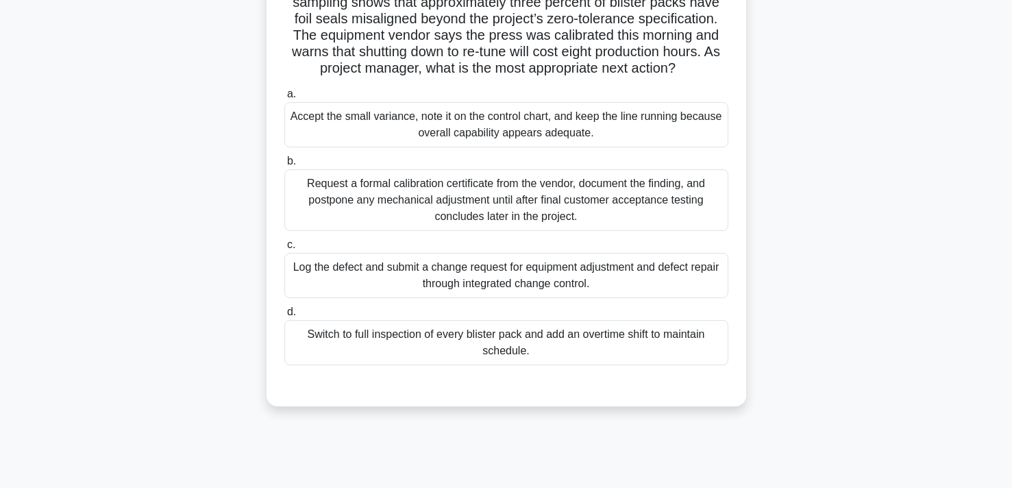
click at [603, 284] on div "Log the defect and submit a change request for equipment adjustment and defect …" at bounding box center [506, 275] width 444 height 45
click at [284, 249] on input "c. Log the defect and submit a change request for equipment adjustment and defe…" at bounding box center [284, 245] width 0 height 9
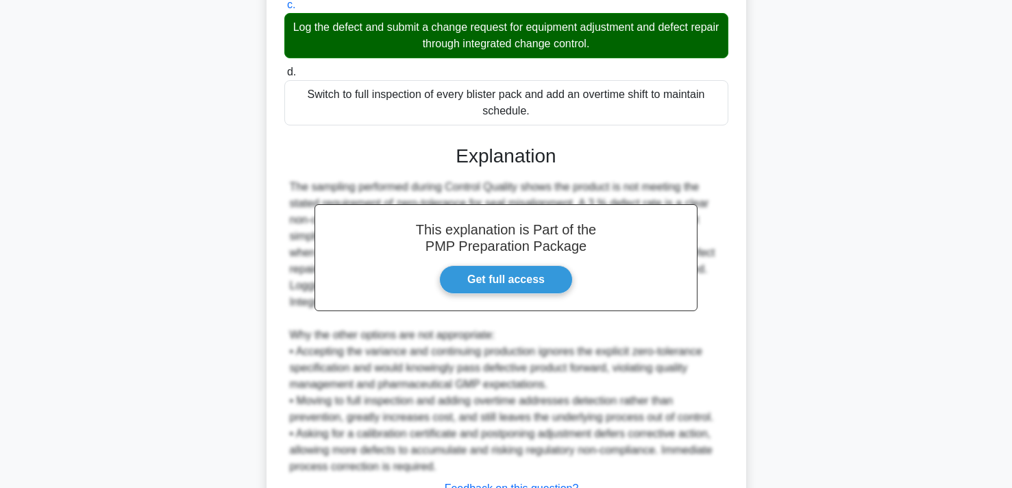
scroll to position [472, 0]
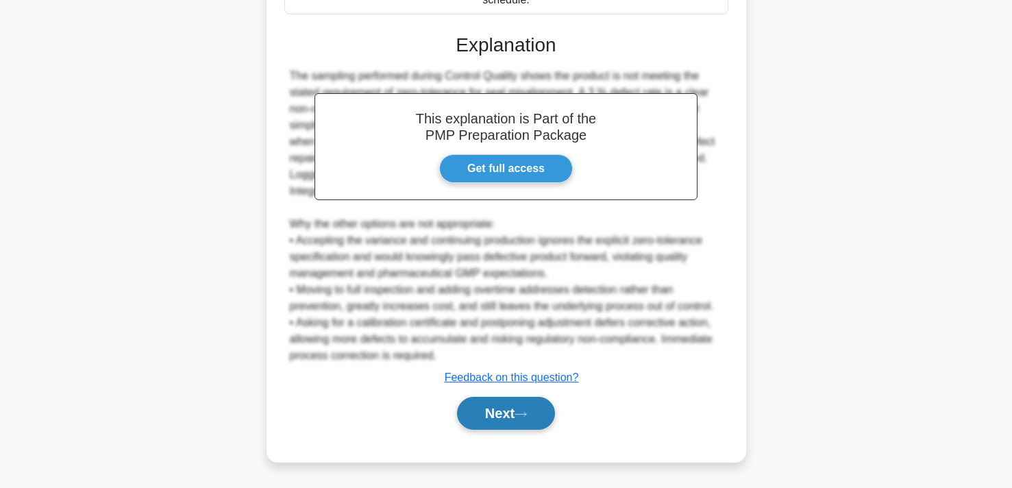
click at [512, 409] on button "Next" at bounding box center [506, 413] width 98 height 33
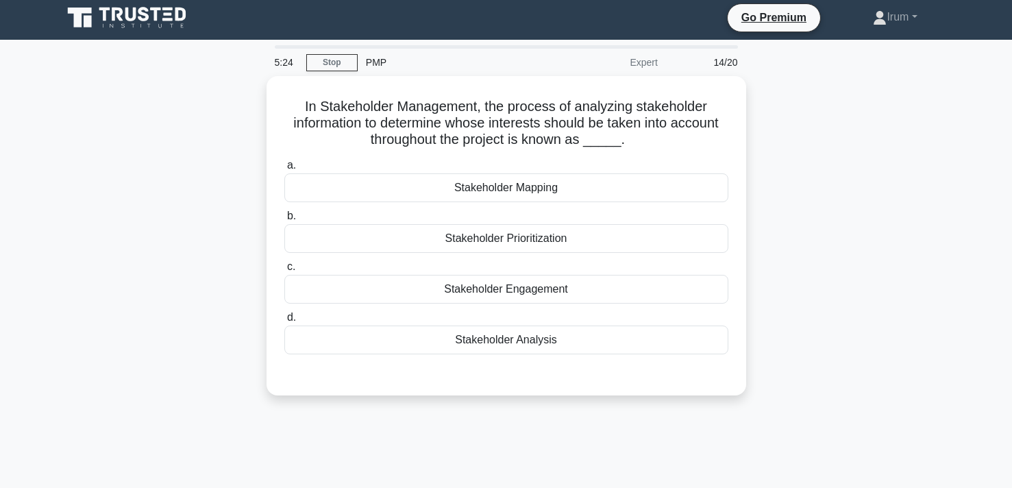
scroll to position [0, 0]
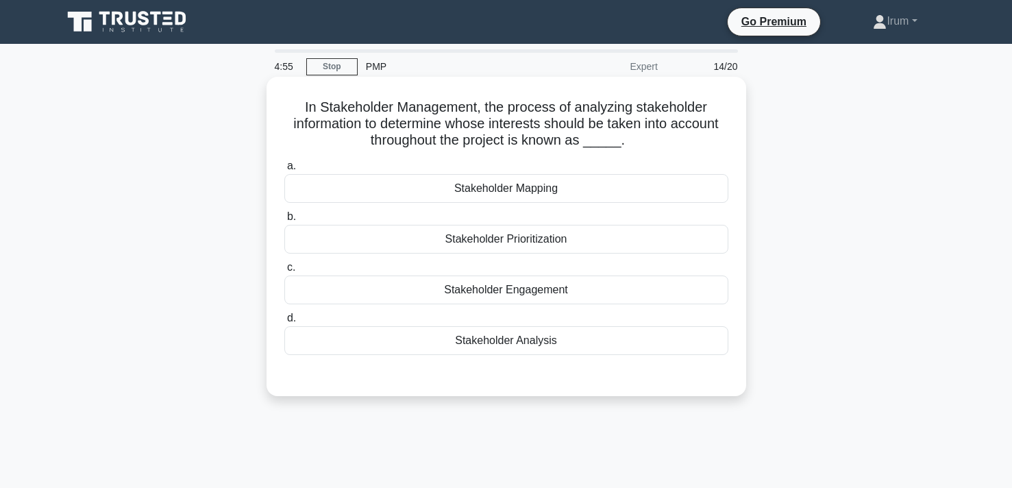
click at [522, 339] on div "Stakeholder Analysis" at bounding box center [506, 340] width 444 height 29
click at [284, 323] on input "d. Stakeholder Analysis" at bounding box center [284, 318] width 0 height 9
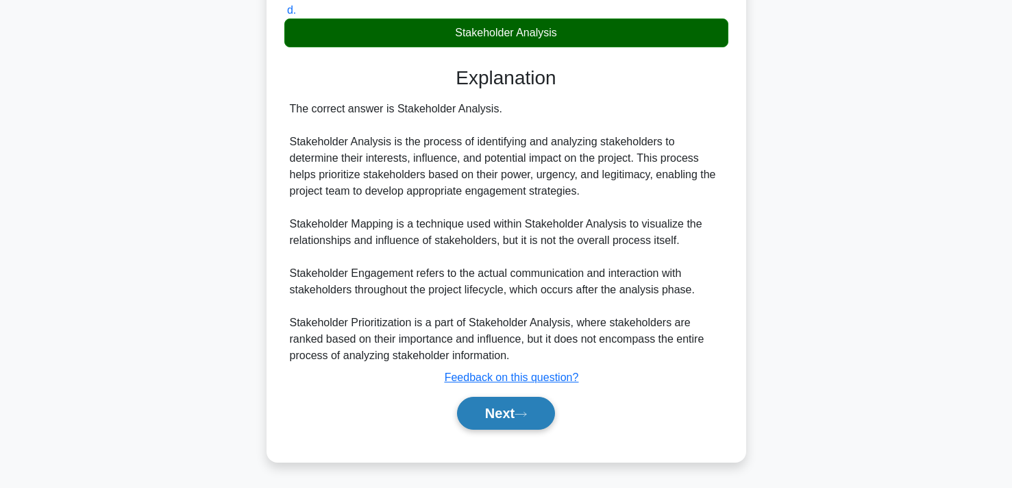
click at [502, 408] on button "Next" at bounding box center [506, 413] width 98 height 33
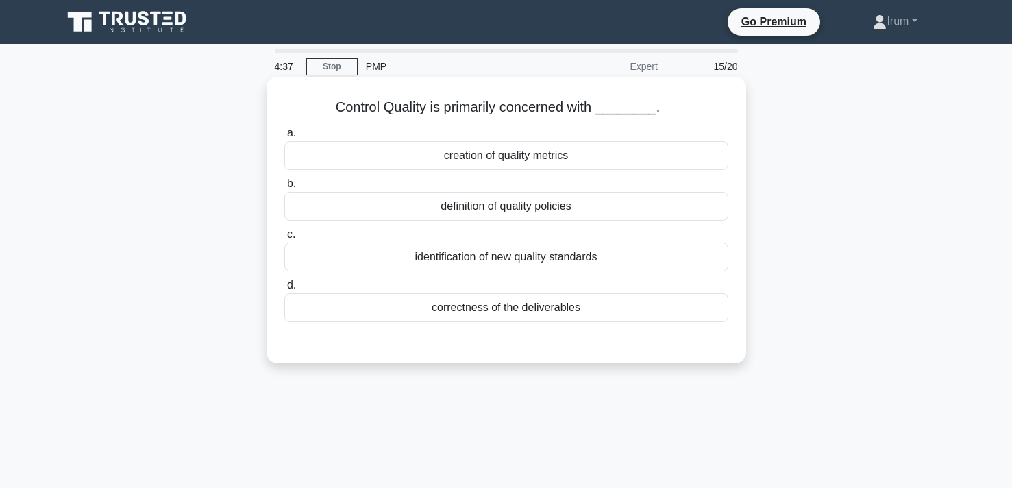
click at [523, 162] on div "creation of quality metrics" at bounding box center [506, 155] width 444 height 29
click at [284, 138] on input "a. creation of quality metrics" at bounding box center [284, 133] width 0 height 9
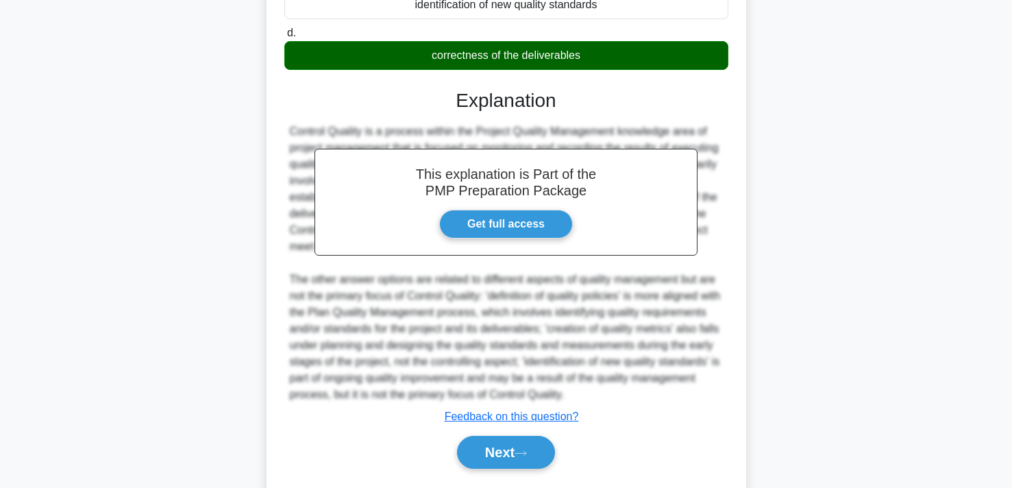
scroll to position [293, 0]
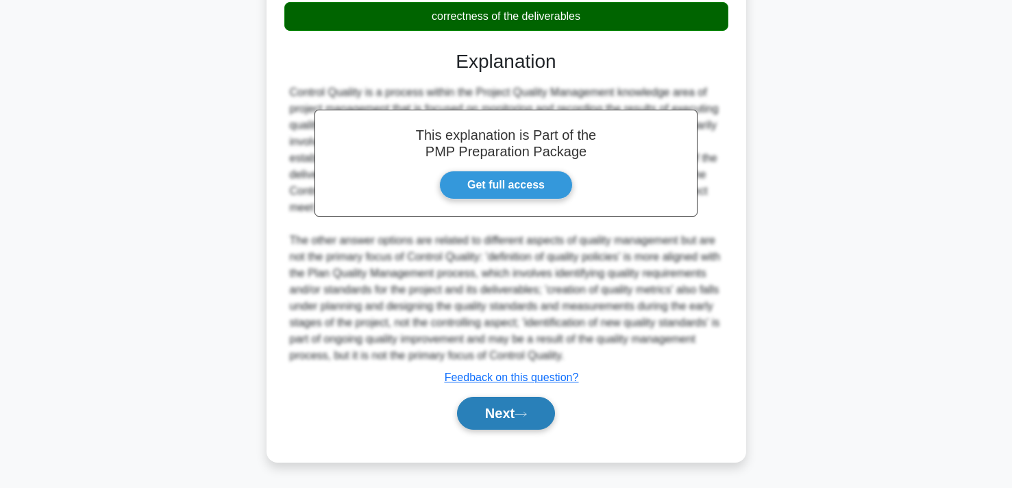
click at [506, 424] on button "Next" at bounding box center [506, 413] width 98 height 33
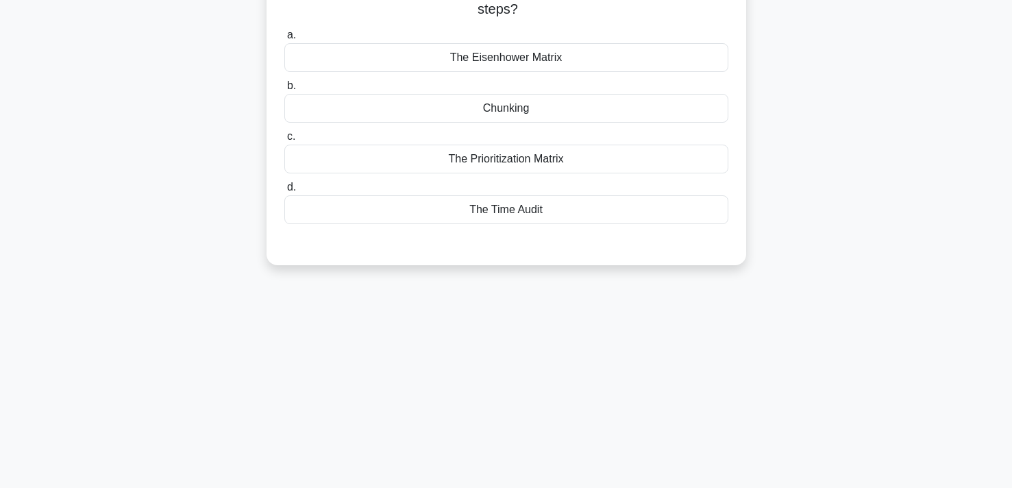
scroll to position [0, 0]
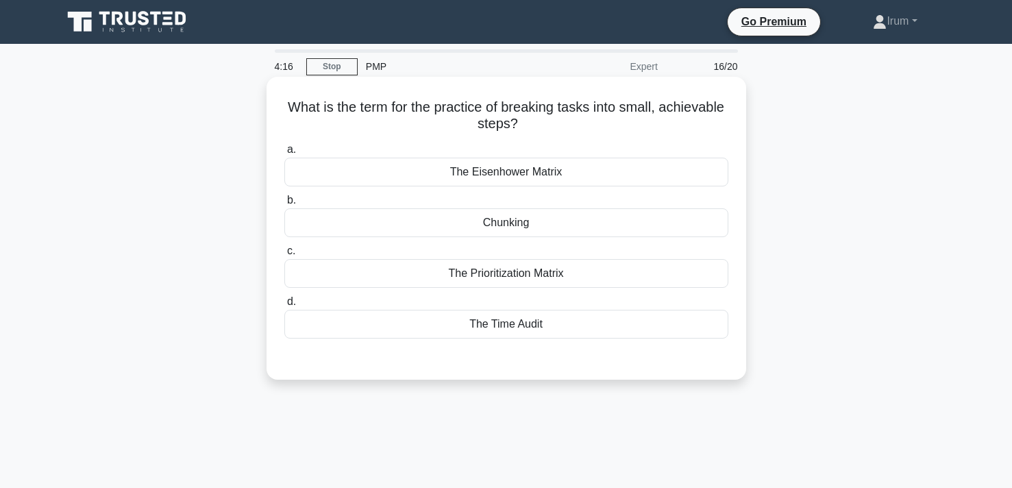
click at [521, 272] on div "The Prioritization Matrix" at bounding box center [506, 273] width 444 height 29
click at [284, 256] on input "c. The Prioritization Matrix" at bounding box center [284, 251] width 0 height 9
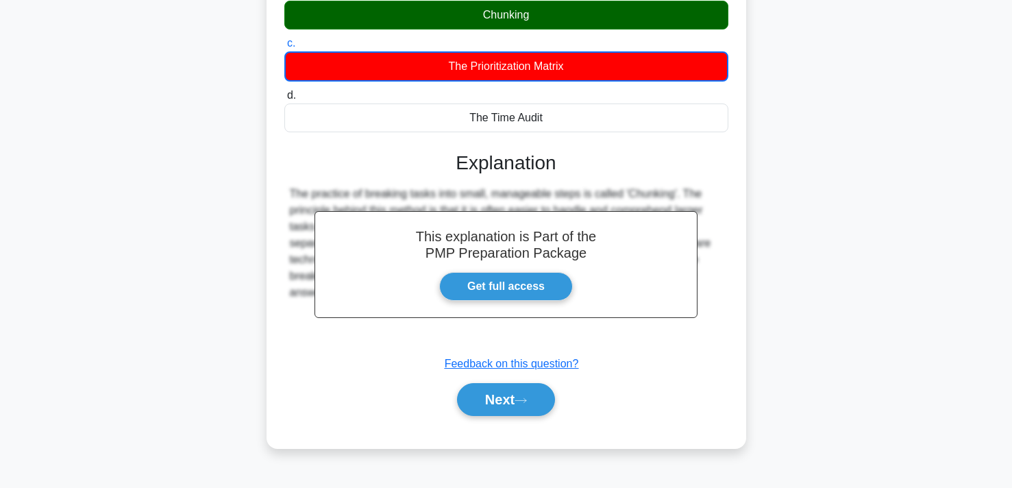
scroll to position [252, 0]
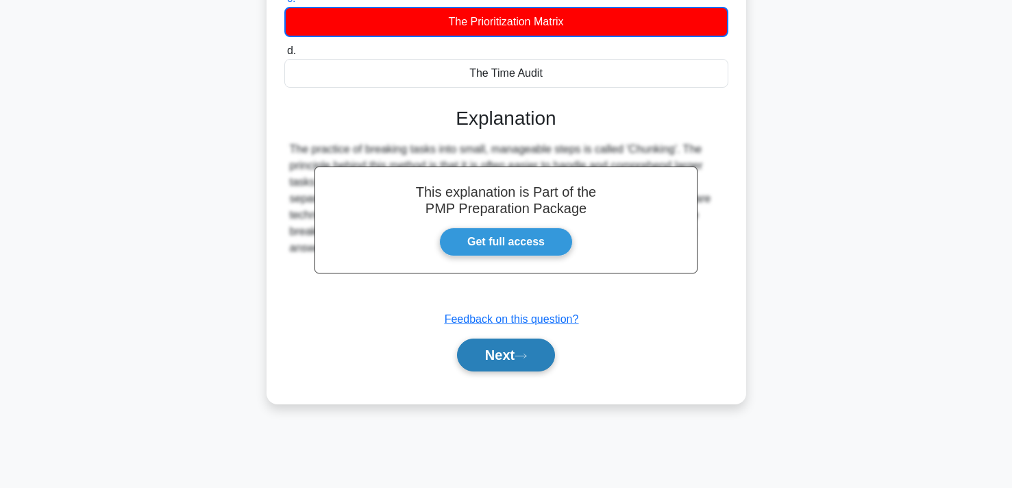
click at [513, 359] on button "Next" at bounding box center [506, 355] width 98 height 33
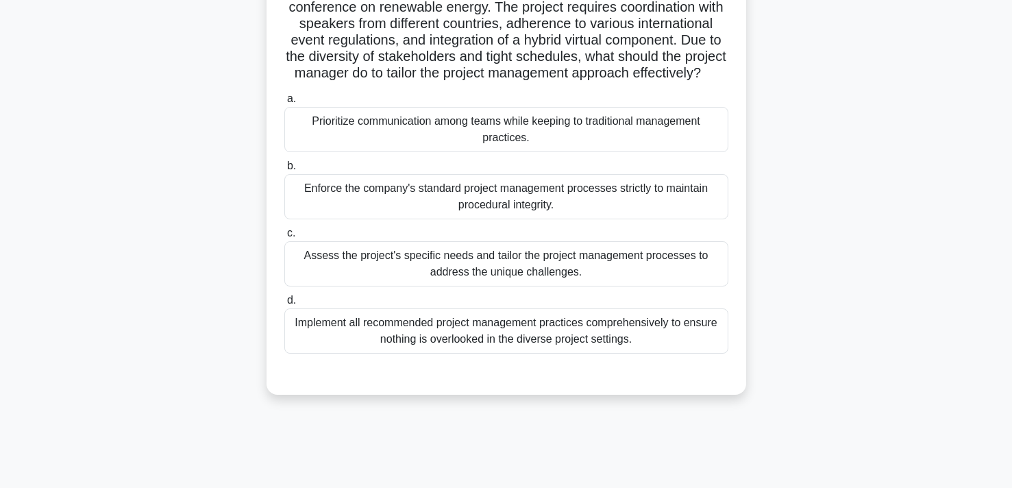
scroll to position [121, 0]
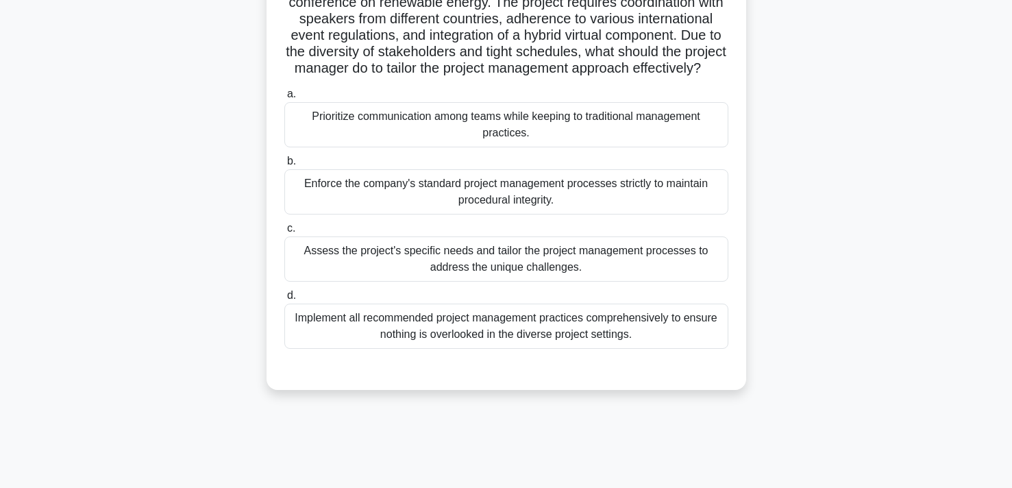
click at [589, 239] on div "Assess the project's specific needs and tailor the project management processes…" at bounding box center [506, 258] width 444 height 45
click at [284, 233] on input "c. Assess the project's specific needs and tailor the project management proces…" at bounding box center [284, 228] width 0 height 9
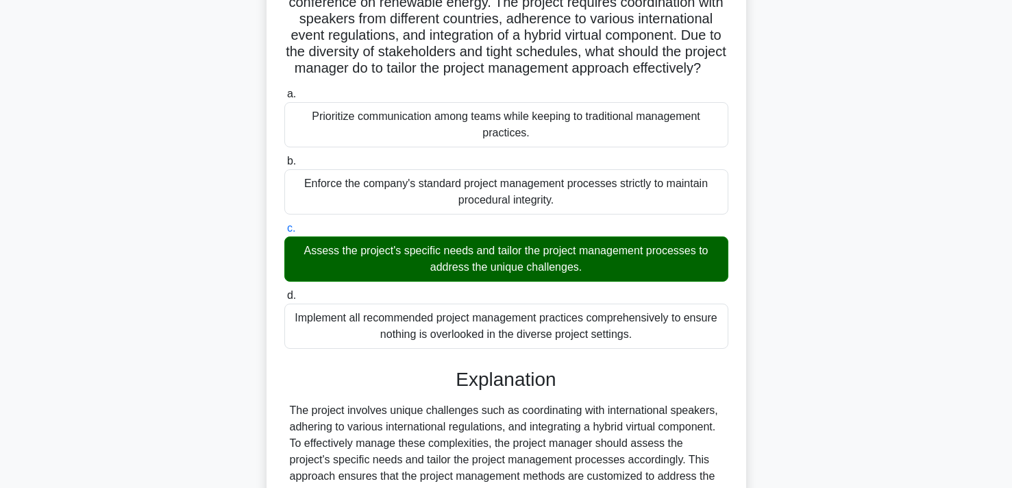
scroll to position [275, 0]
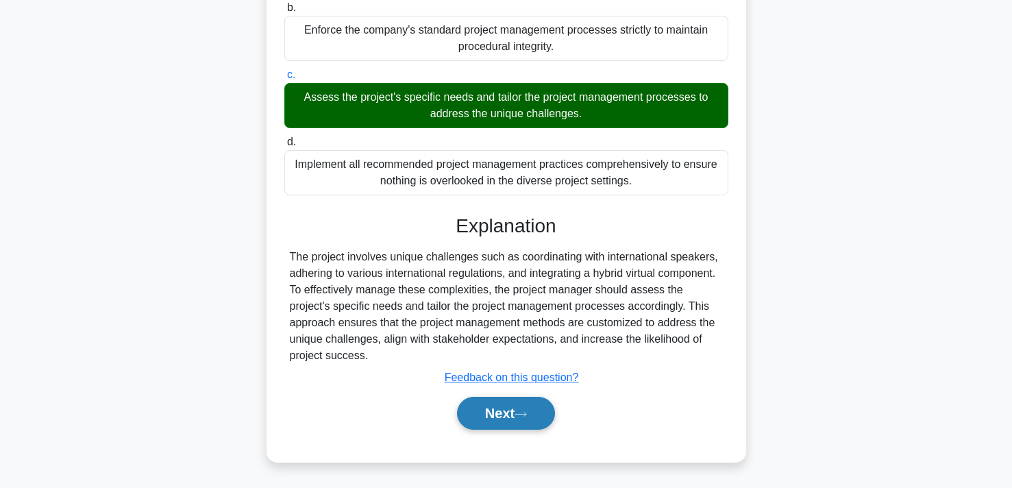
click at [506, 424] on button "Next" at bounding box center [506, 413] width 98 height 33
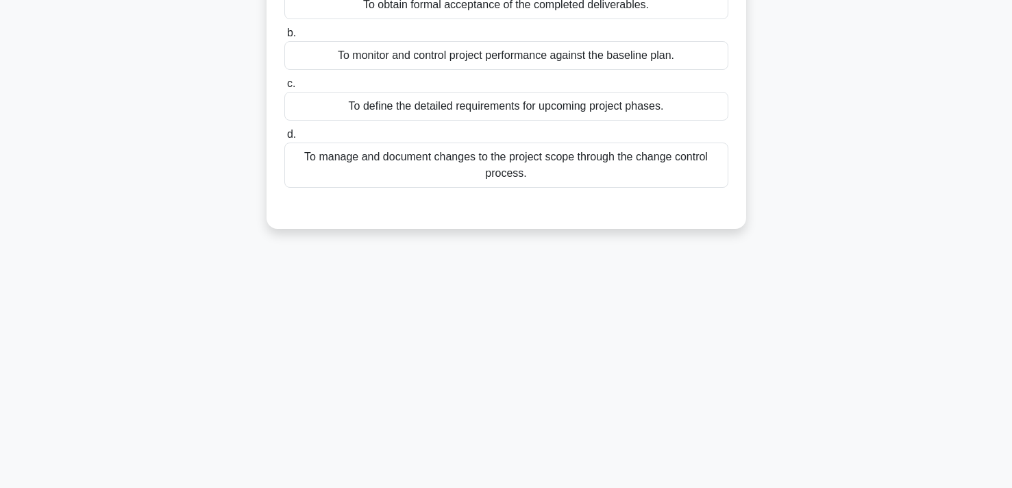
scroll to position [0, 0]
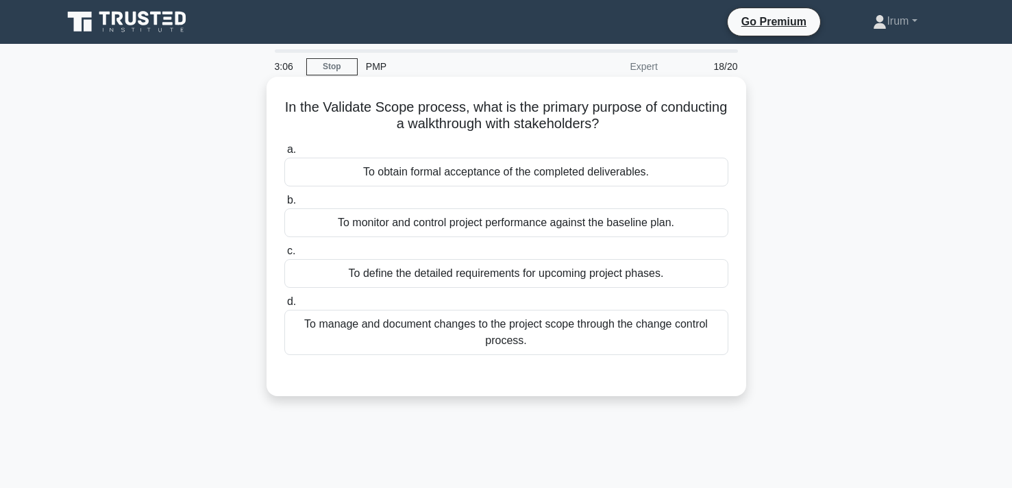
click at [654, 178] on div "To obtain formal acceptance of the completed deliverables." at bounding box center [506, 172] width 444 height 29
click at [284, 154] on input "a. To obtain formal acceptance of the completed deliverables." at bounding box center [284, 149] width 0 height 9
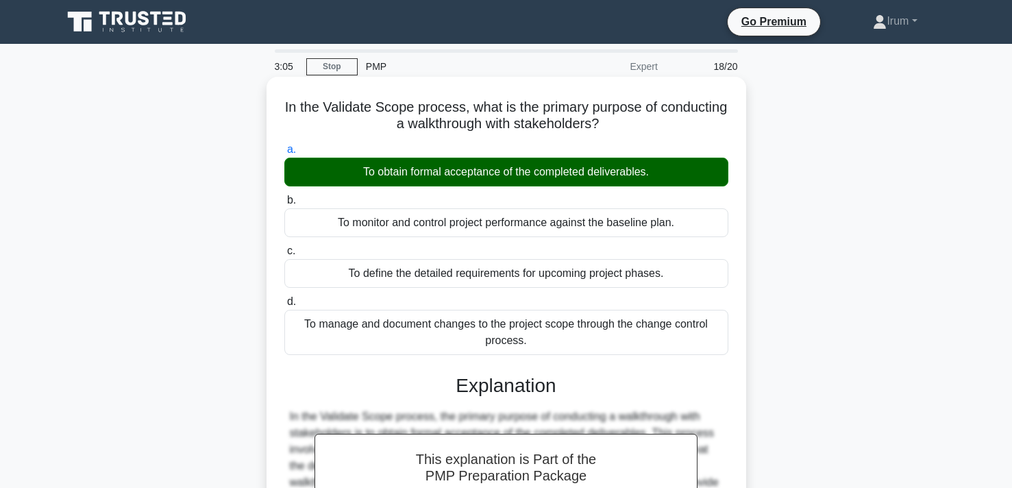
scroll to position [252, 0]
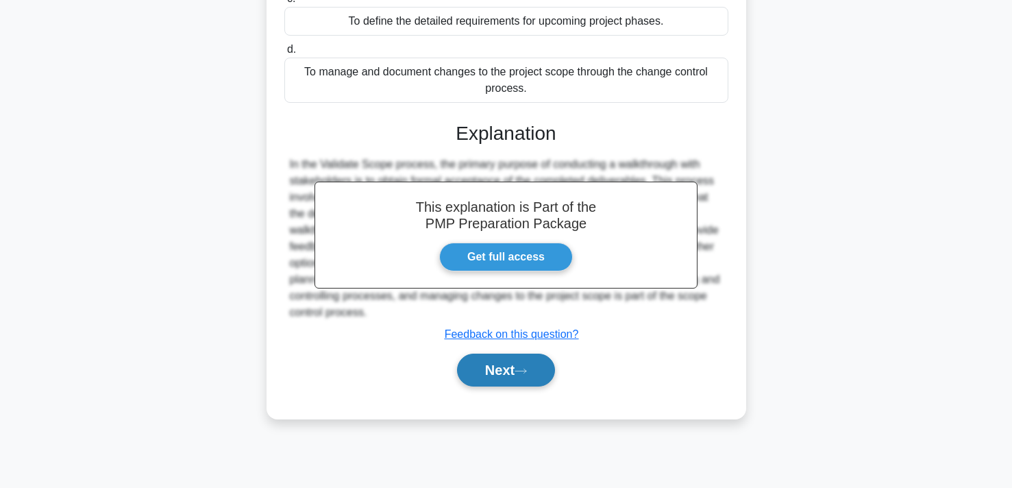
click at [514, 382] on button "Next" at bounding box center [506, 370] width 98 height 33
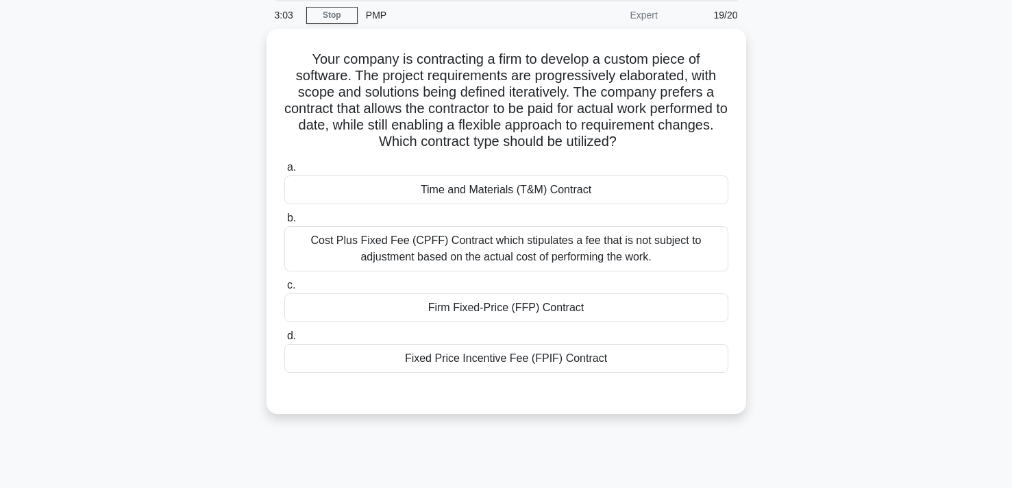
scroll to position [0, 0]
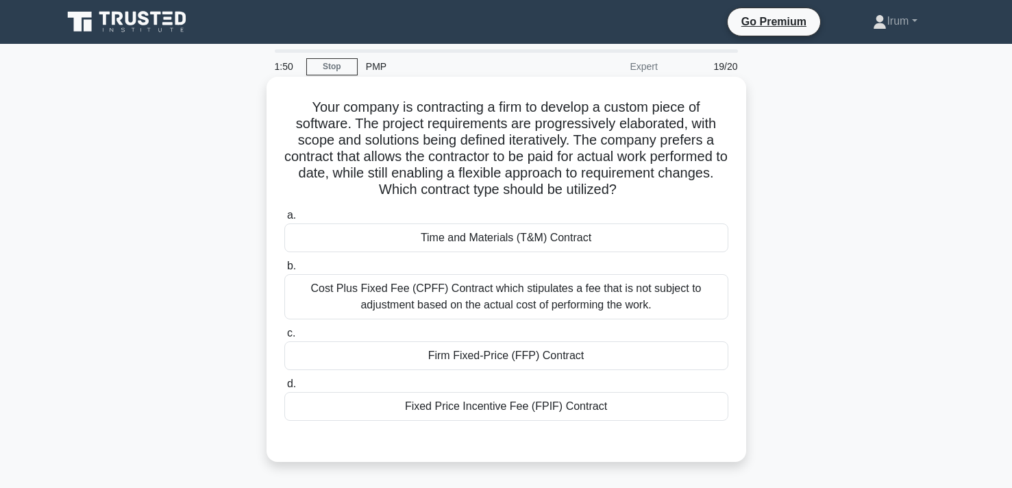
click at [487, 313] on div "Cost Plus Fixed Fee (CPFF) Contract which stipulates a fee that is not subject …" at bounding box center [506, 296] width 444 height 45
click at [284, 271] on input "b. Cost Plus Fixed Fee (CPFF) Contract which stipulates a fee that is not subje…" at bounding box center [284, 266] width 0 height 9
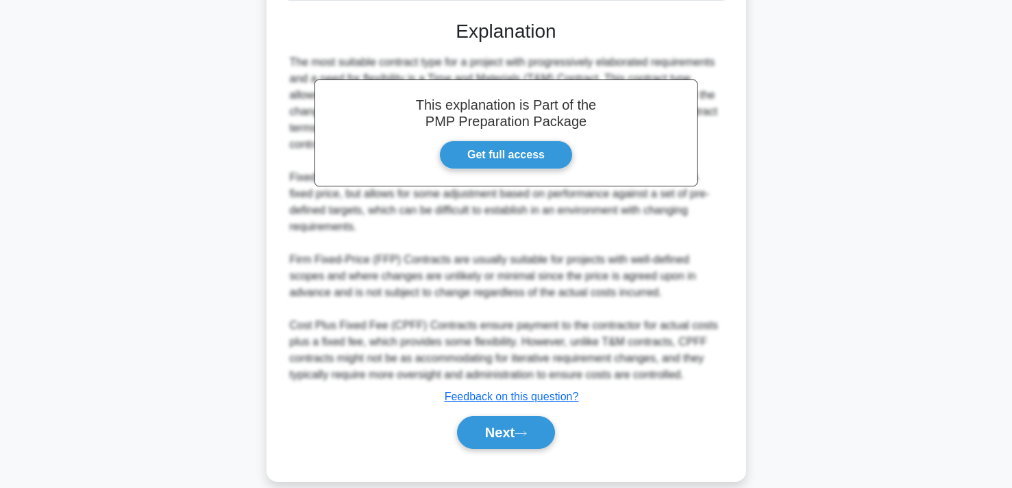
scroll to position [441, 0]
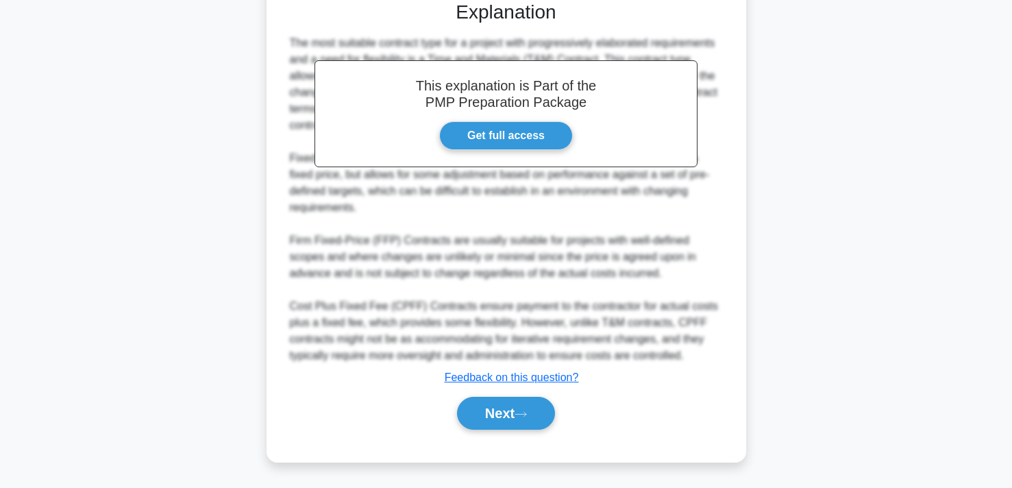
click at [504, 395] on div "Next" at bounding box center [506, 413] width 444 height 44
click at [504, 404] on button "Next" at bounding box center [506, 413] width 98 height 33
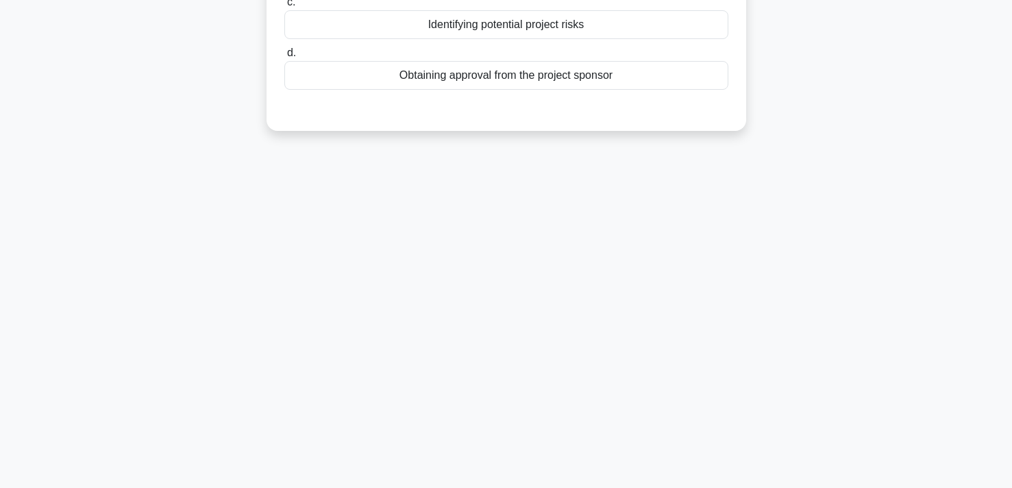
scroll to position [0, 0]
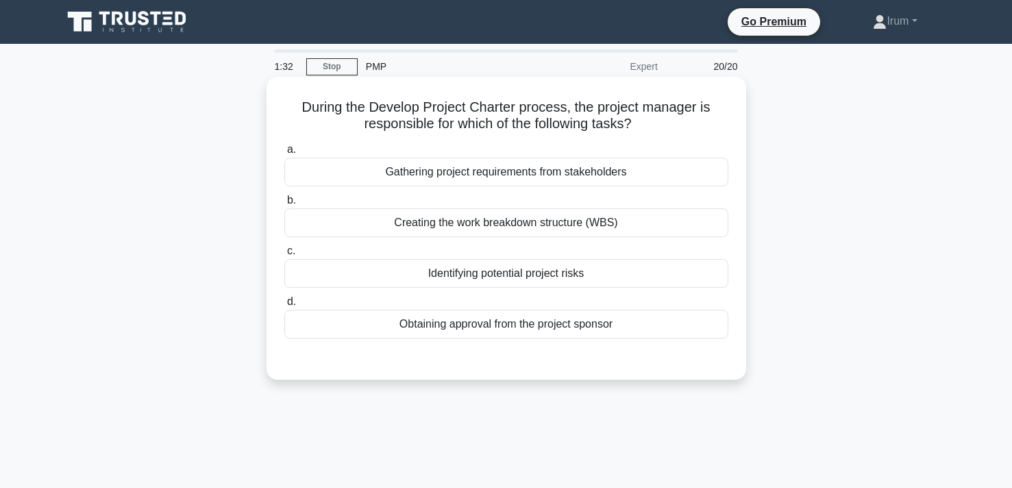
click at [528, 322] on div "Obtaining approval from the project sponsor" at bounding box center [506, 324] width 444 height 29
click at [284, 306] on input "d. Obtaining approval from the project sponsor" at bounding box center [284, 301] width 0 height 9
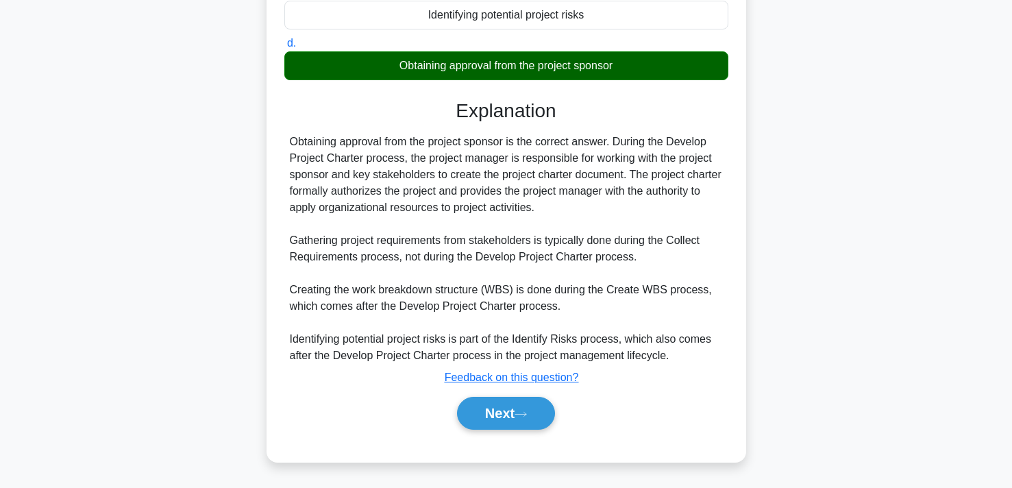
scroll to position [258, 0]
click at [495, 408] on button "Next" at bounding box center [506, 413] width 98 height 33
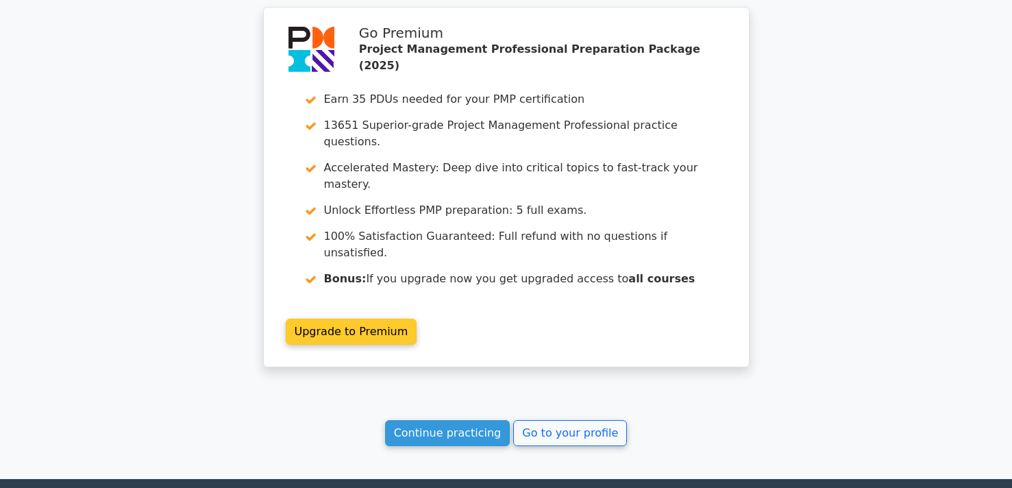
scroll to position [2931, 0]
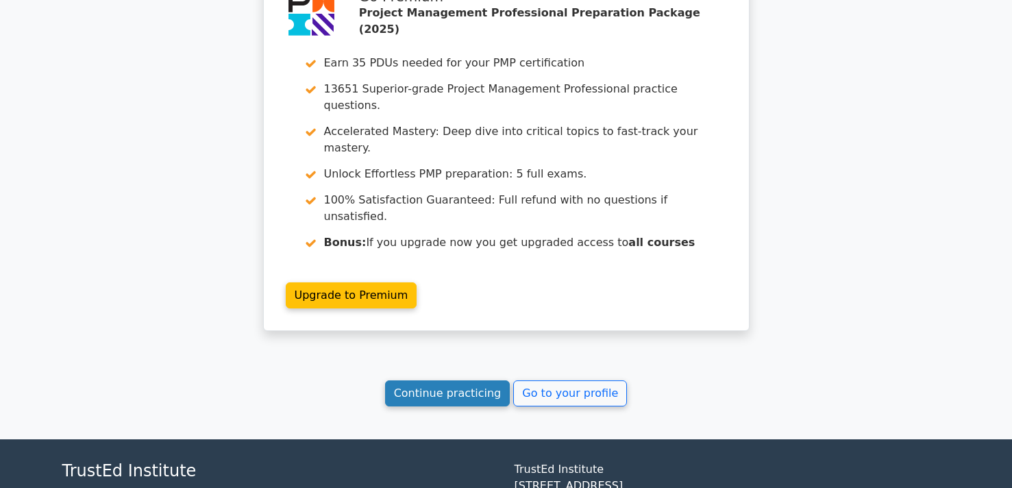
click at [485, 380] on link "Continue practicing" at bounding box center [447, 393] width 125 height 26
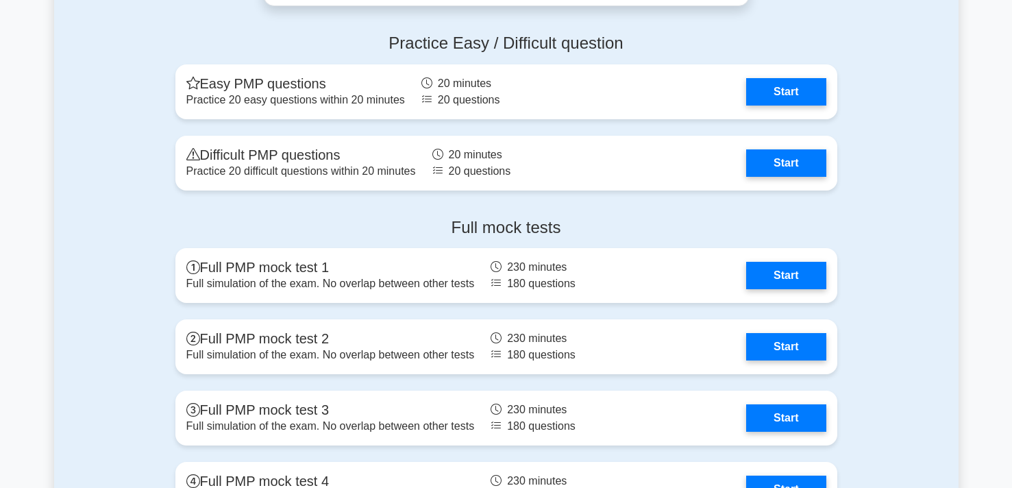
scroll to position [4435, 0]
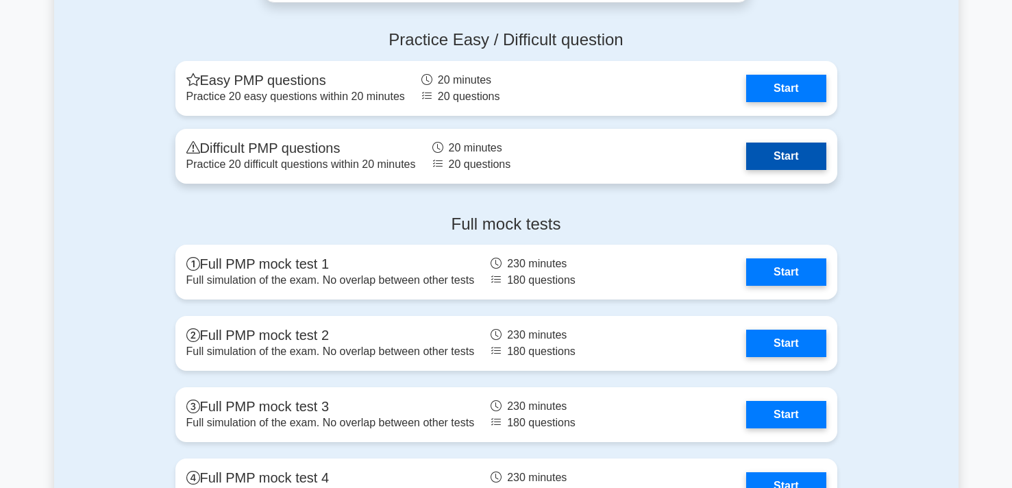
click at [782, 156] on link "Start" at bounding box center [786, 156] width 80 height 27
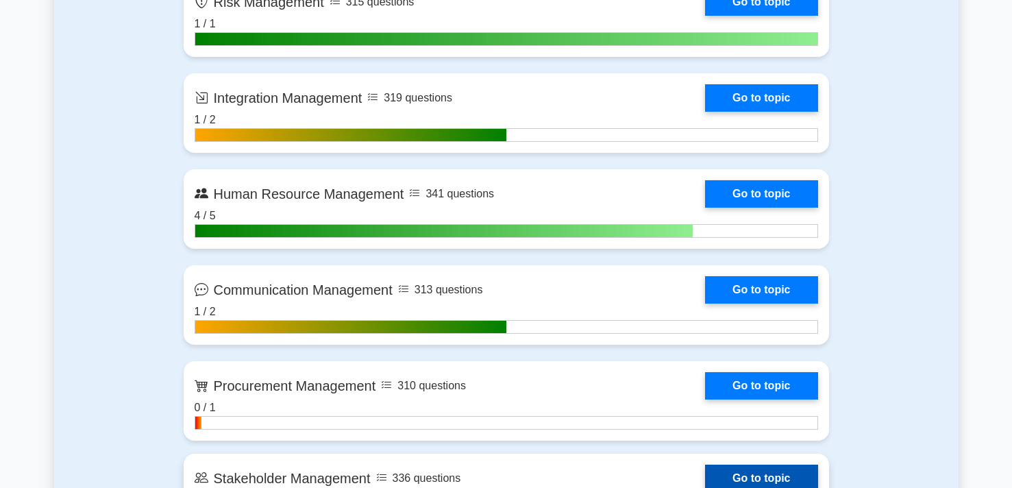
scroll to position [1306, 0]
